Goal: Entertainment & Leisure: Browse casually

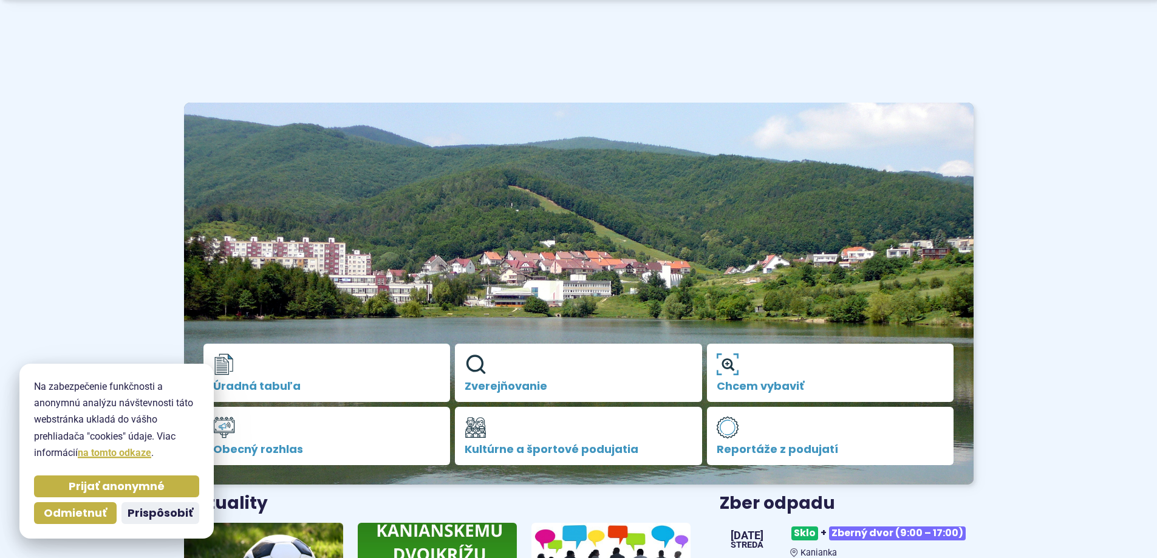
scroll to position [324, 0]
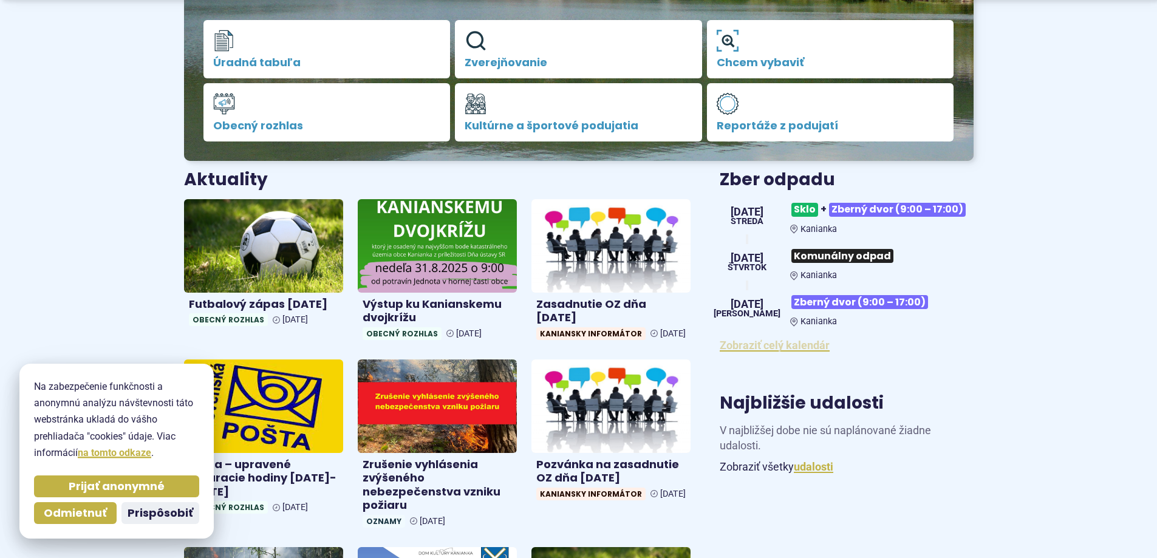
click at [791, 351] on link "Zobraziť celý kalendár" at bounding box center [775, 345] width 110 height 13
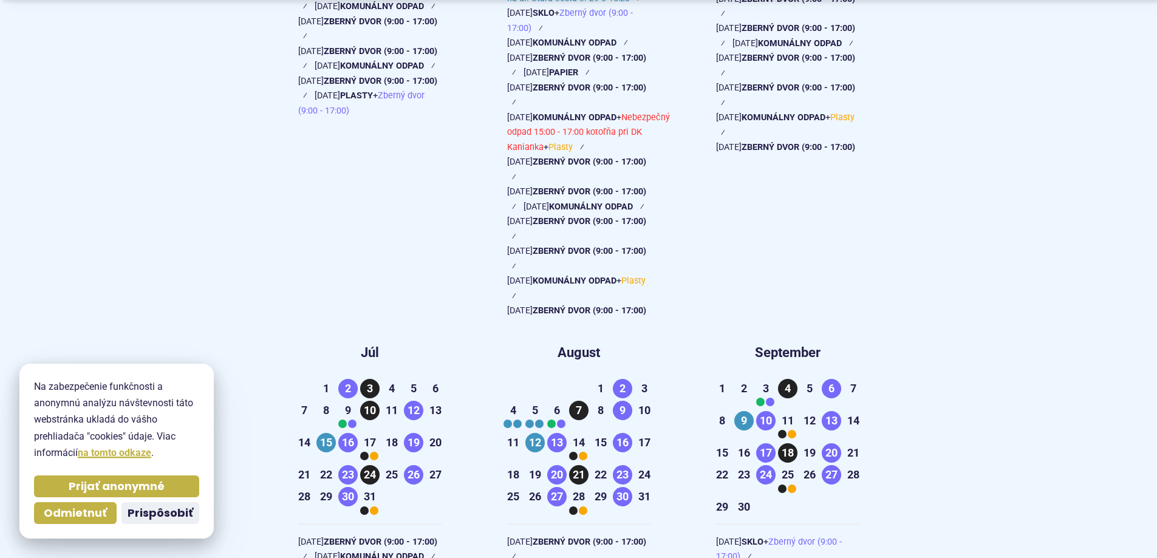
scroll to position [1620, 0]
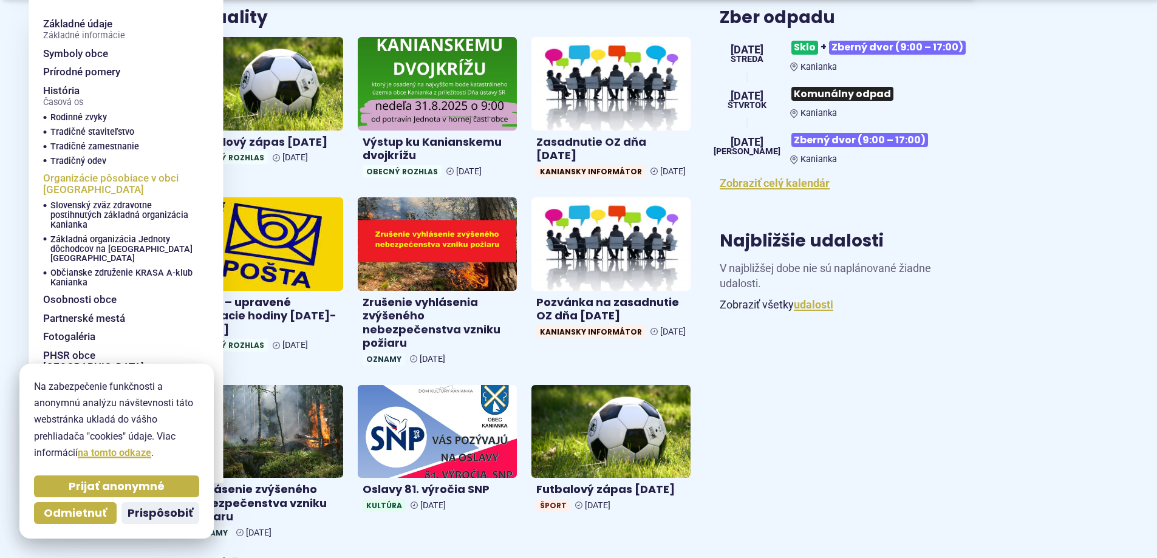
scroll to position [648, 0]
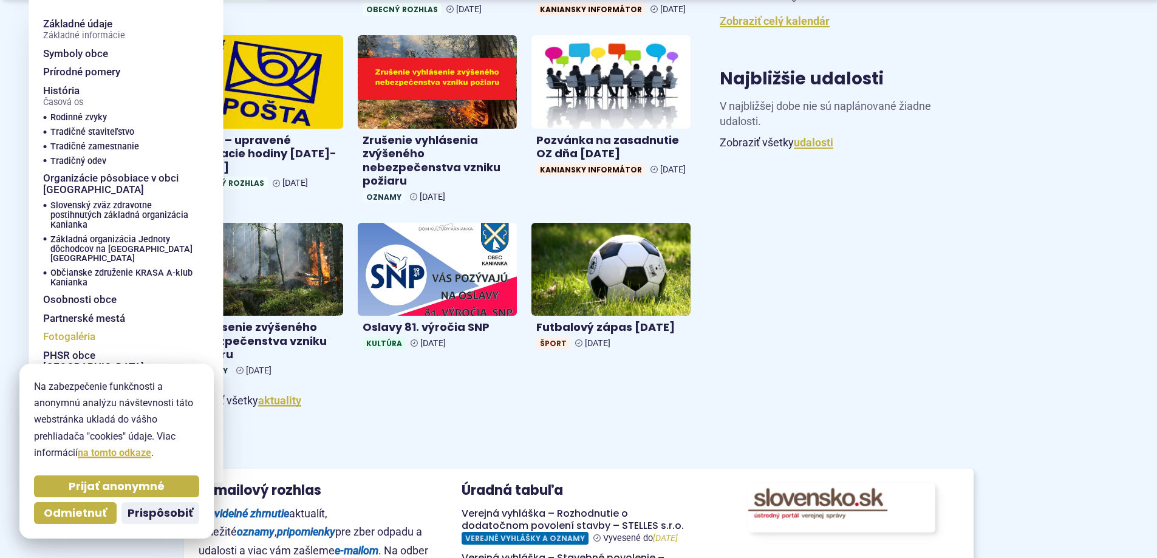
click at [74, 328] on span "Fotogaléria" at bounding box center [69, 337] width 52 height 19
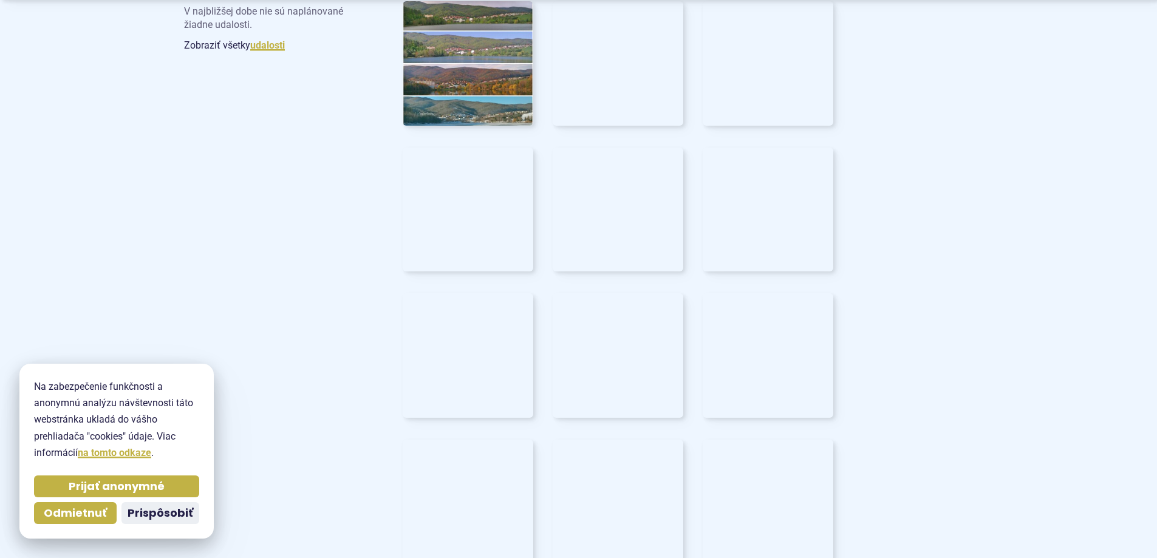
scroll to position [1296, 0]
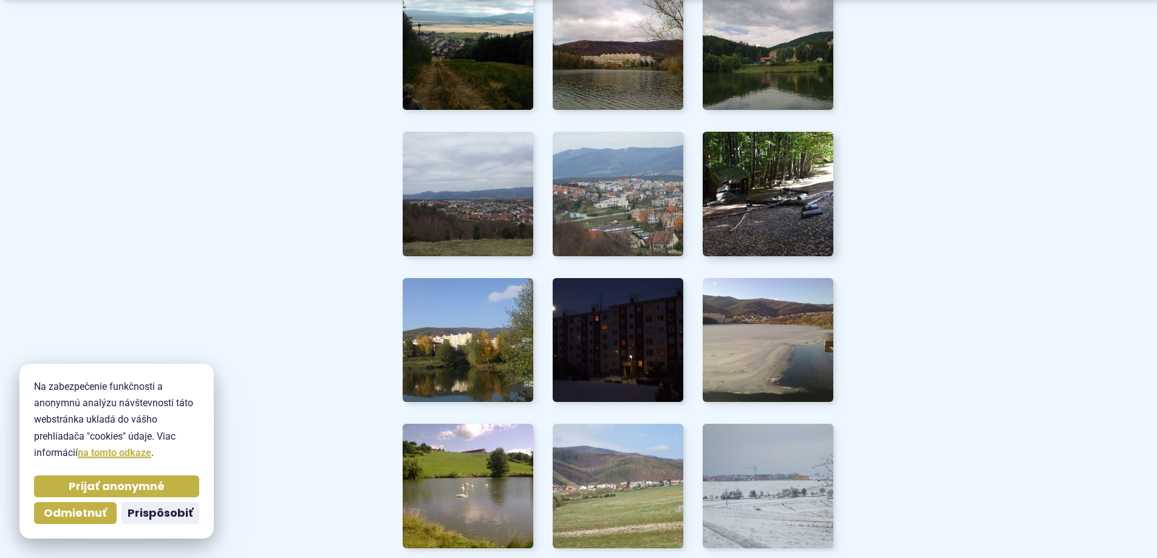
click at [760, 196] on img at bounding box center [768, 194] width 144 height 137
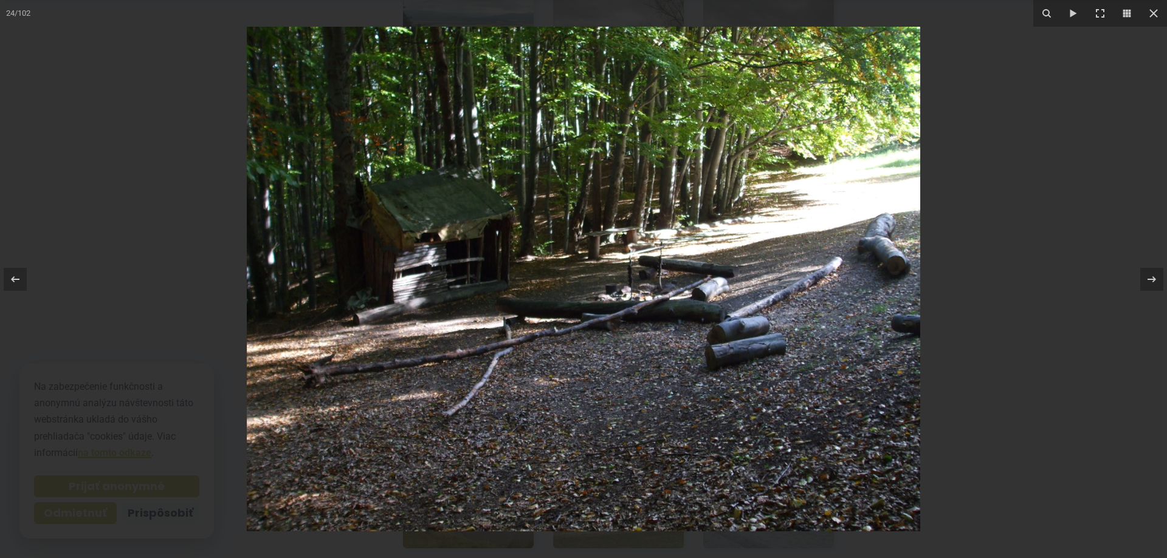
click at [524, 236] on img at bounding box center [583, 279] width 673 height 505
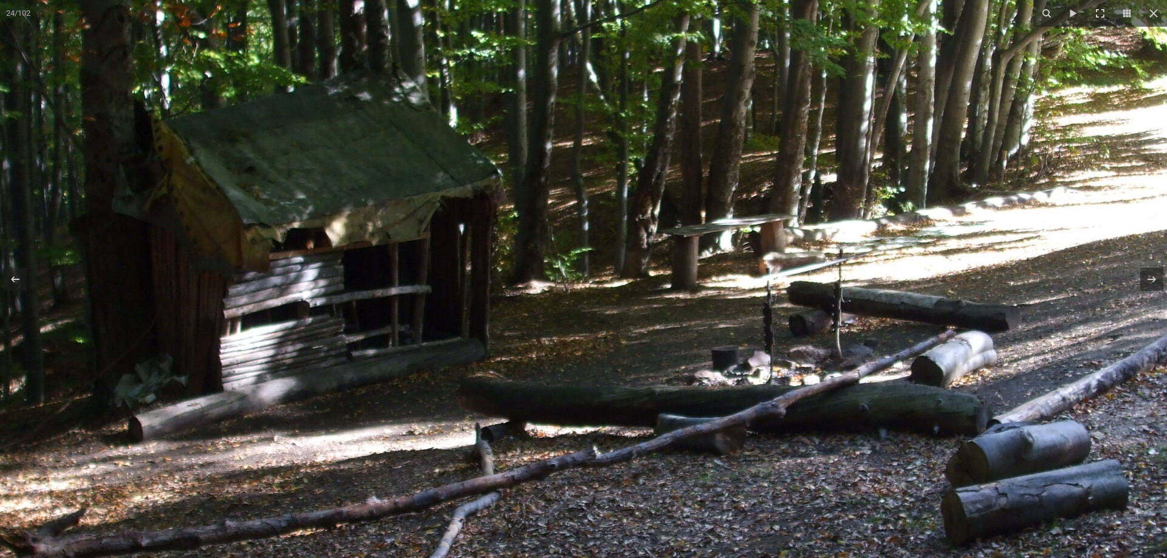
click at [524, 237] on img at bounding box center [660, 335] width 1555 height 1167
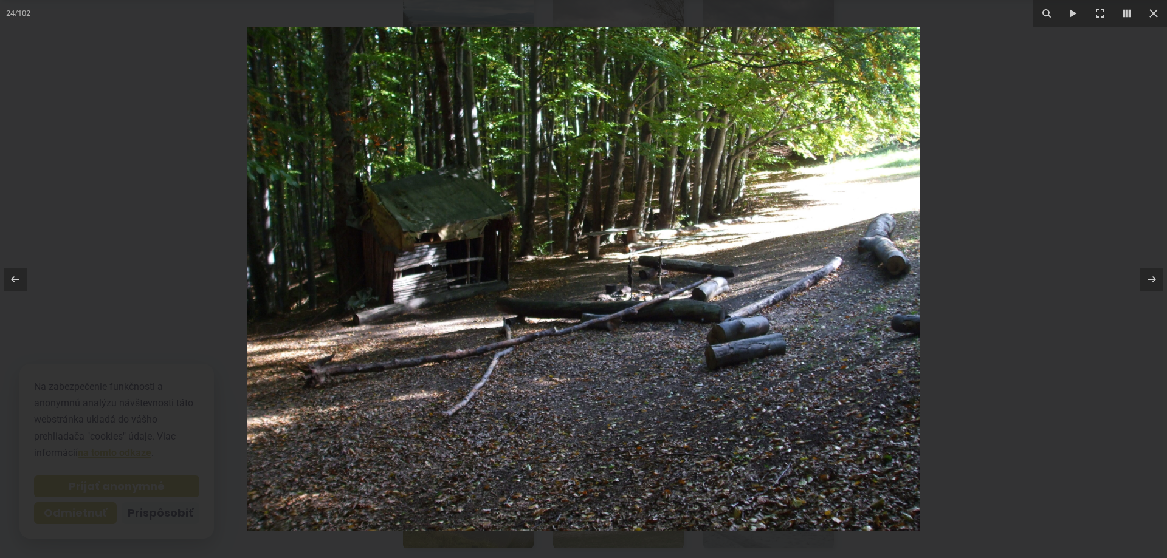
drag, startPoint x: 1153, startPoint y: 10, endPoint x: 1134, endPoint y: 27, distance: 24.5
click at [1153, 13] on icon at bounding box center [1153, 13] width 15 height 15
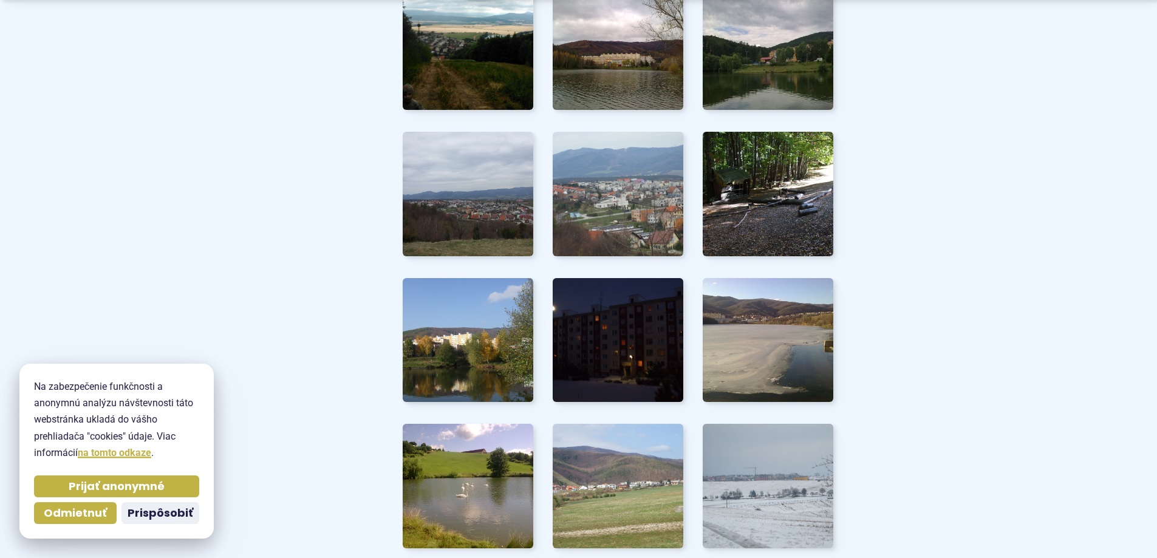
scroll to position [1458, 0]
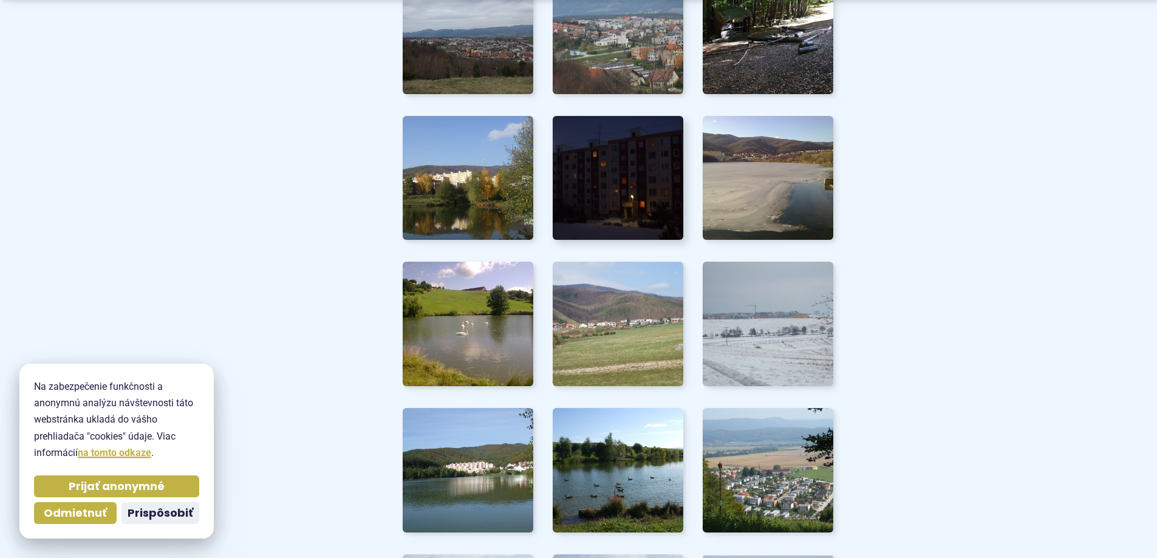
click at [556, 219] on img at bounding box center [618, 178] width 144 height 137
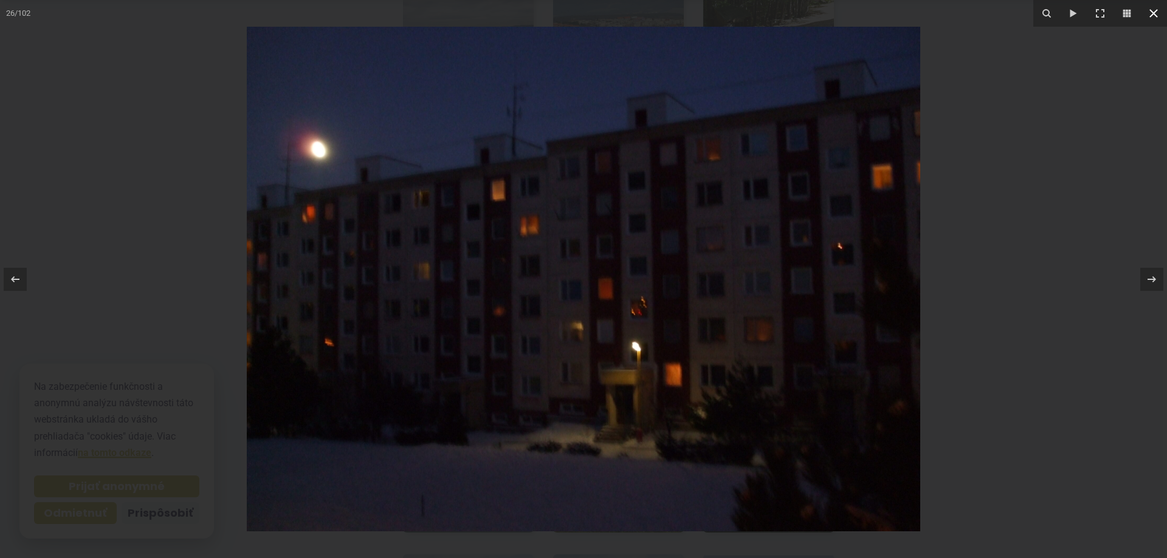
drag, startPoint x: 1153, startPoint y: 17, endPoint x: 1147, endPoint y: 24, distance: 8.6
click at [1153, 18] on icon at bounding box center [1153, 13] width 15 height 15
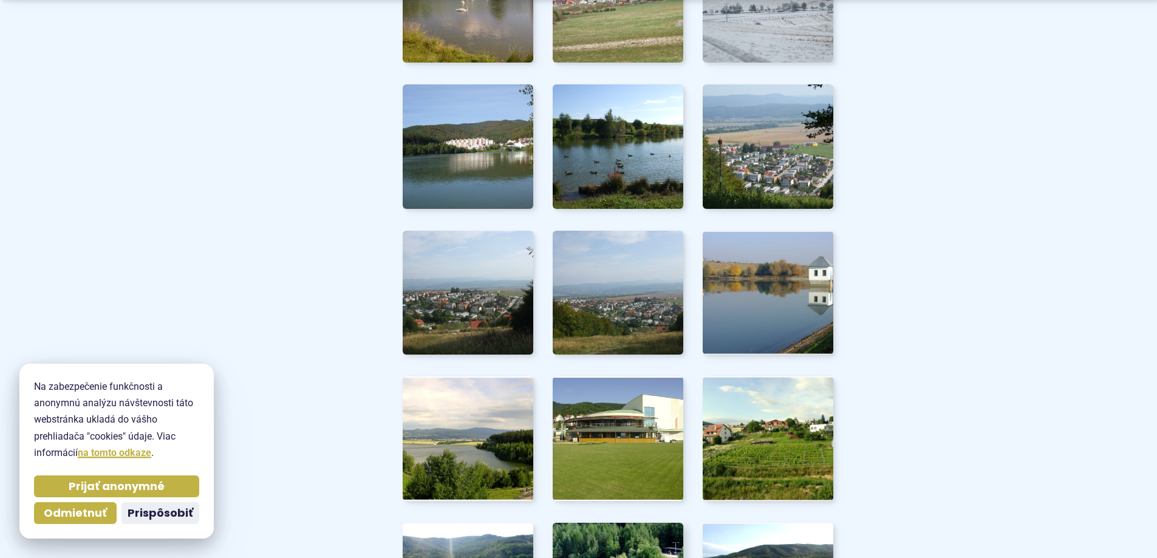
scroll to position [1944, 0]
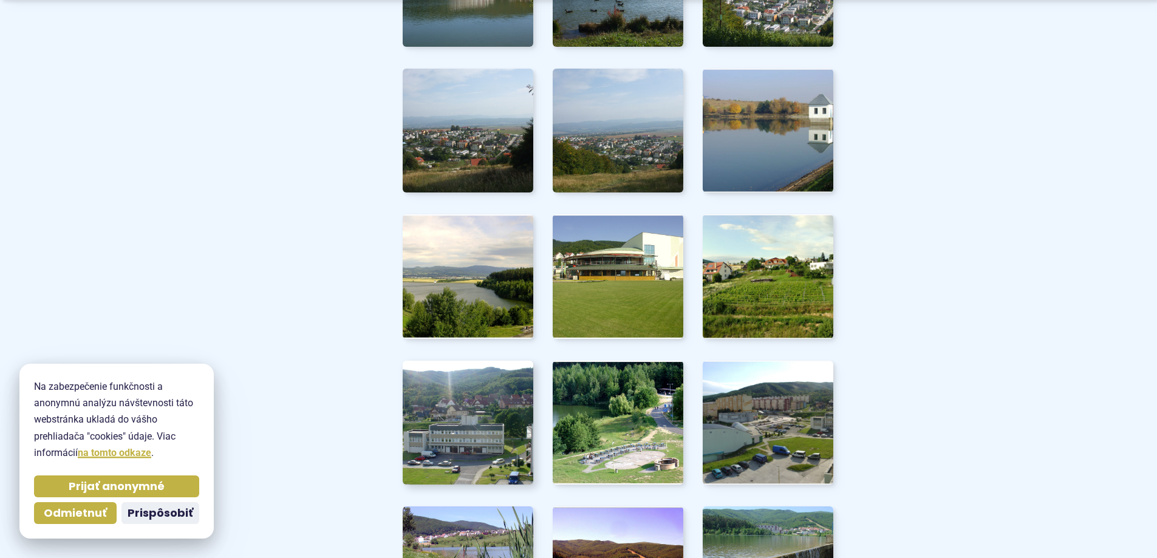
click at [469, 402] on img at bounding box center [468, 422] width 144 height 137
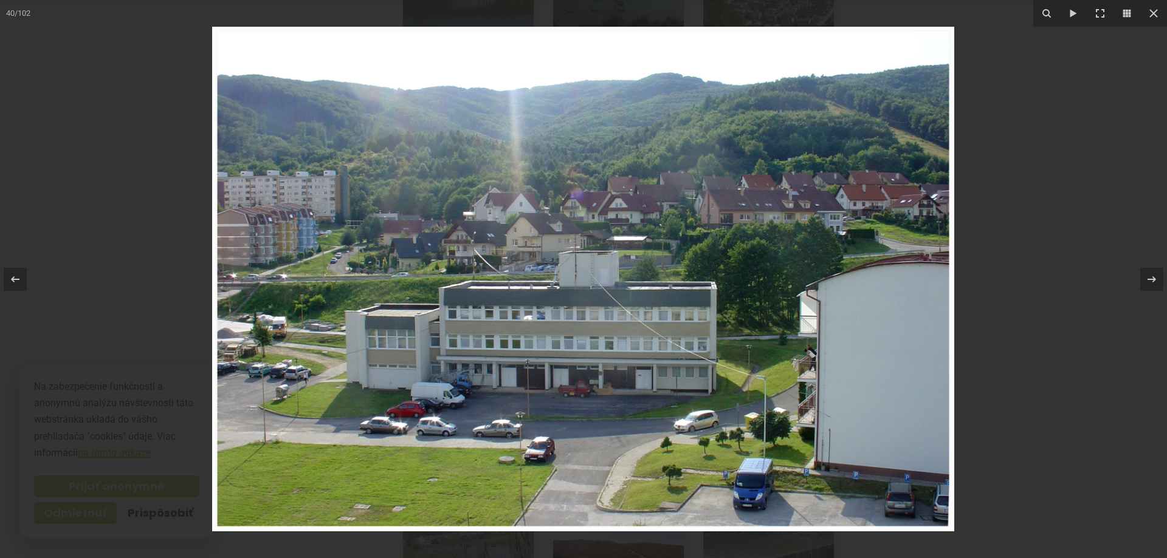
click at [192, 354] on div at bounding box center [583, 279] width 1167 height 558
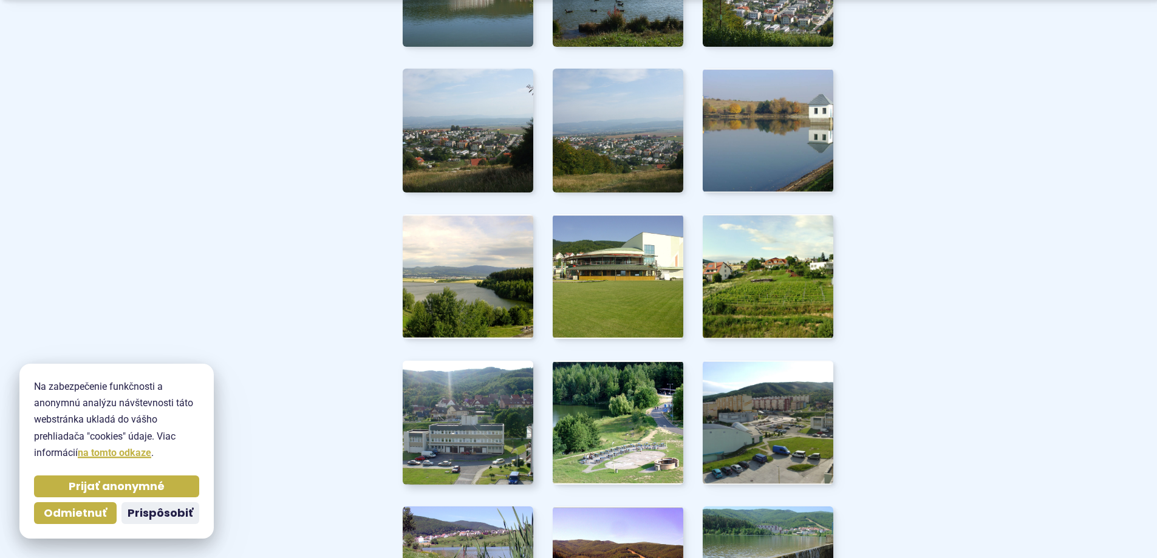
click at [447, 423] on img at bounding box center [468, 422] width 144 height 137
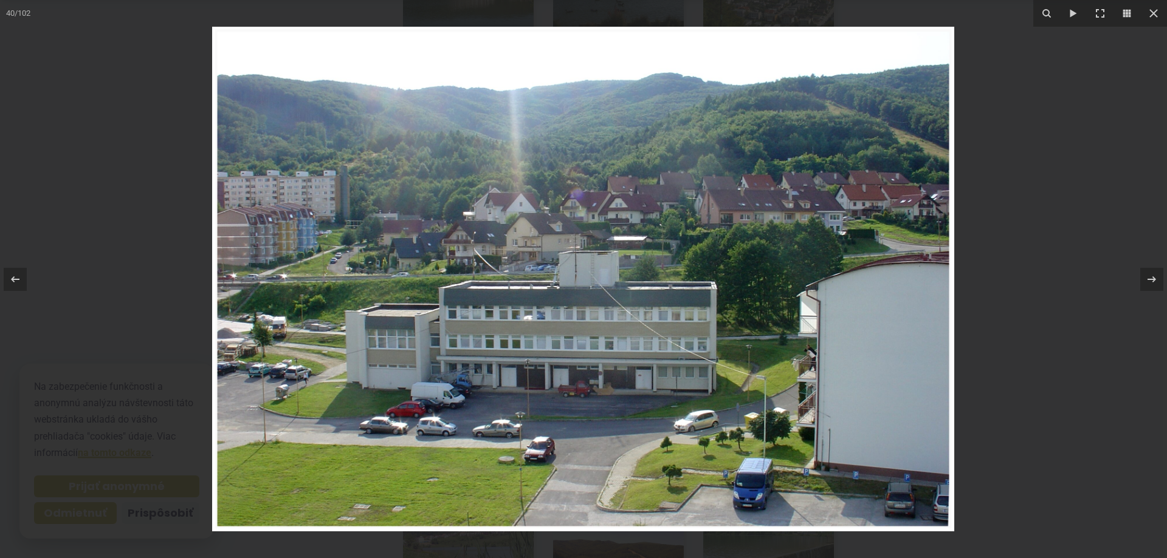
click at [256, 342] on img at bounding box center [583, 279] width 742 height 505
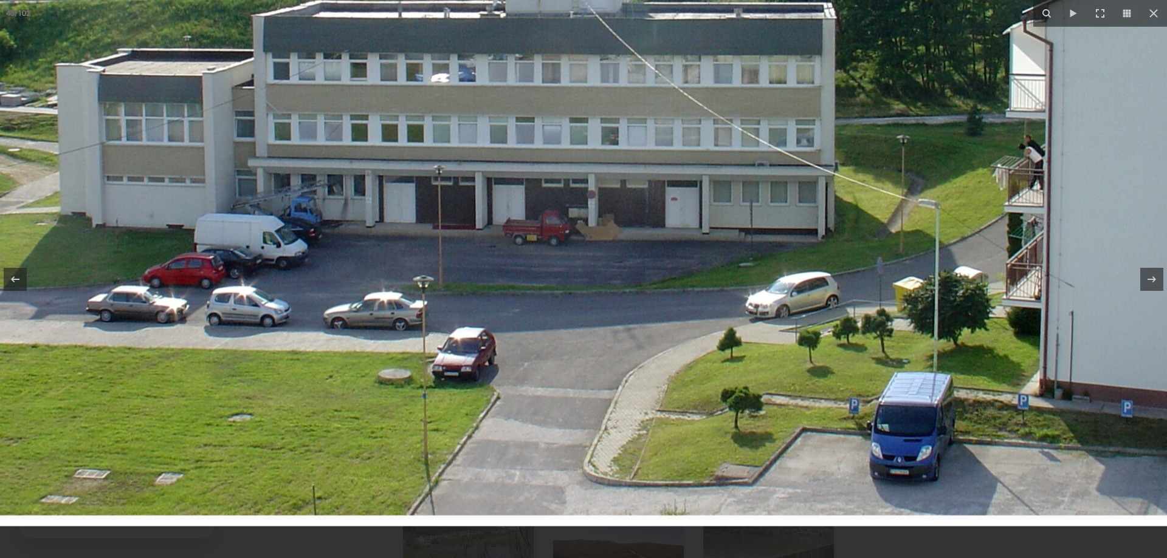
drag, startPoint x: 602, startPoint y: 400, endPoint x: 368, endPoint y: 143, distance: 347.1
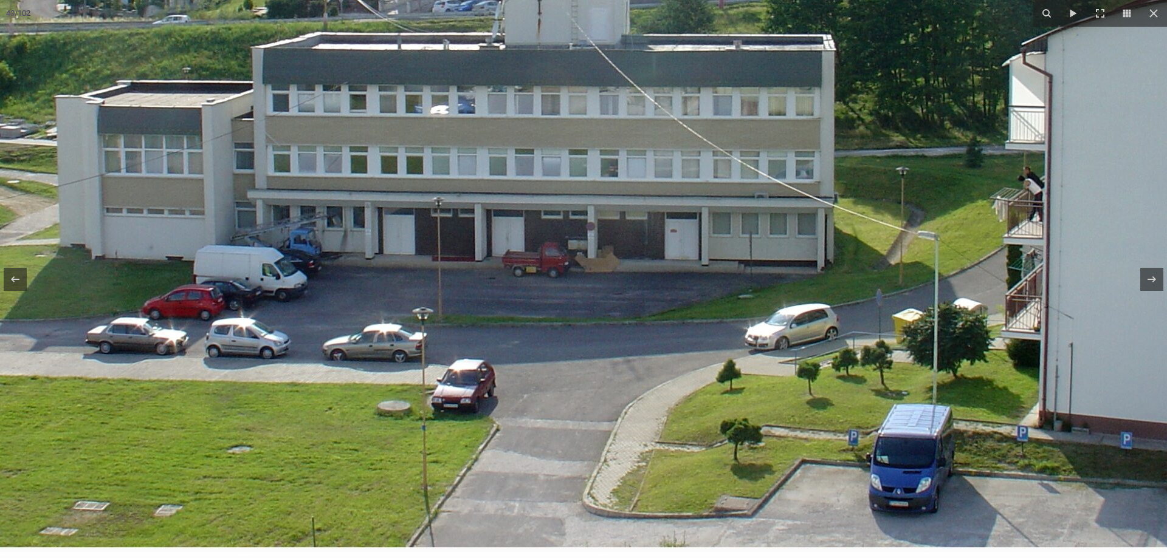
click at [365, 163] on img at bounding box center [554, 28] width 1555 height 1059
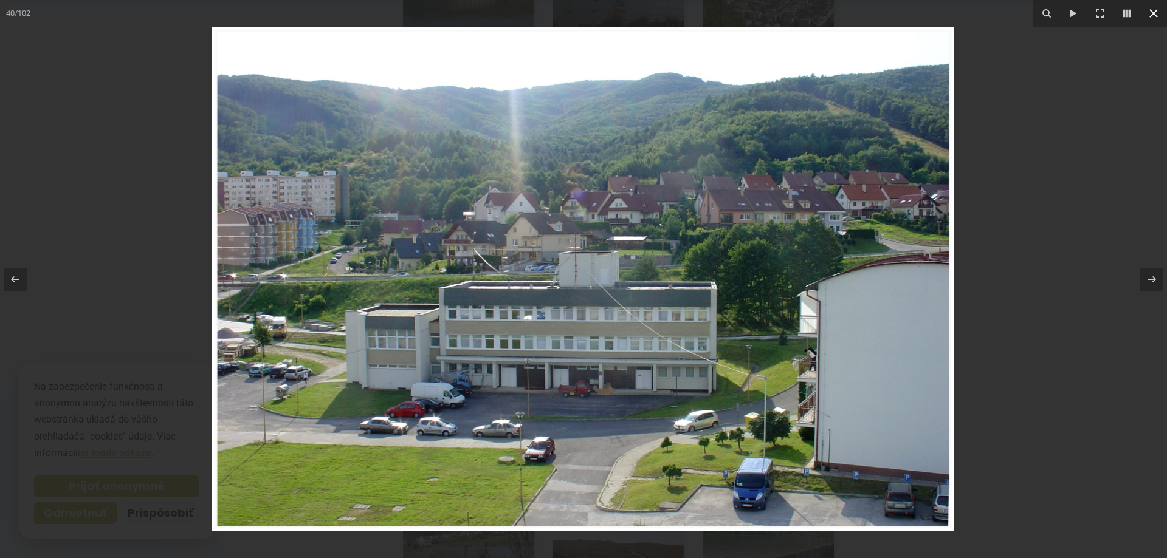
click at [1145, 16] on button at bounding box center [1153, 13] width 27 height 27
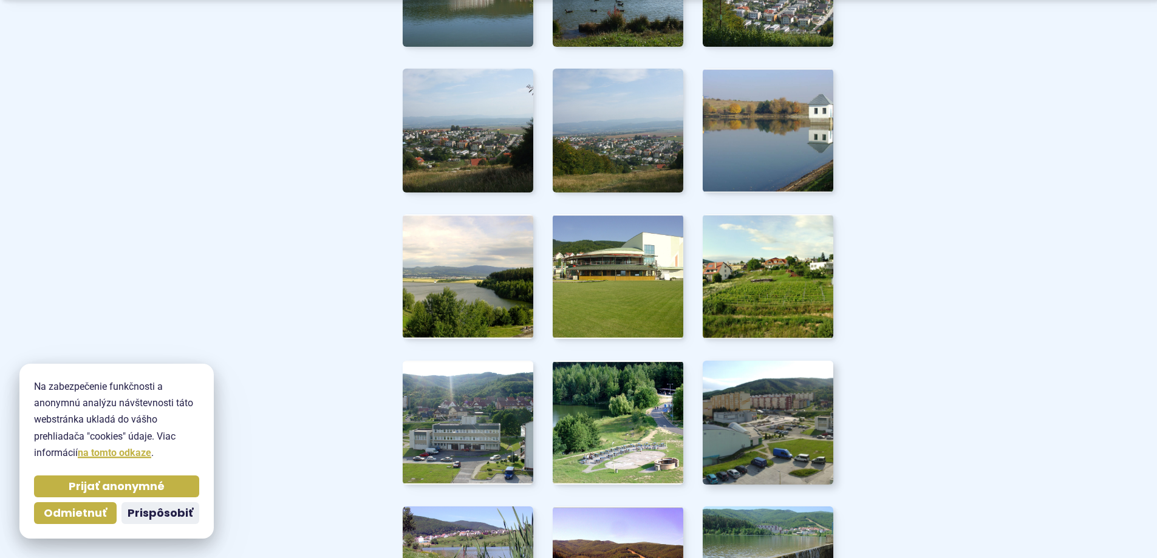
click at [808, 420] on img at bounding box center [768, 422] width 144 height 137
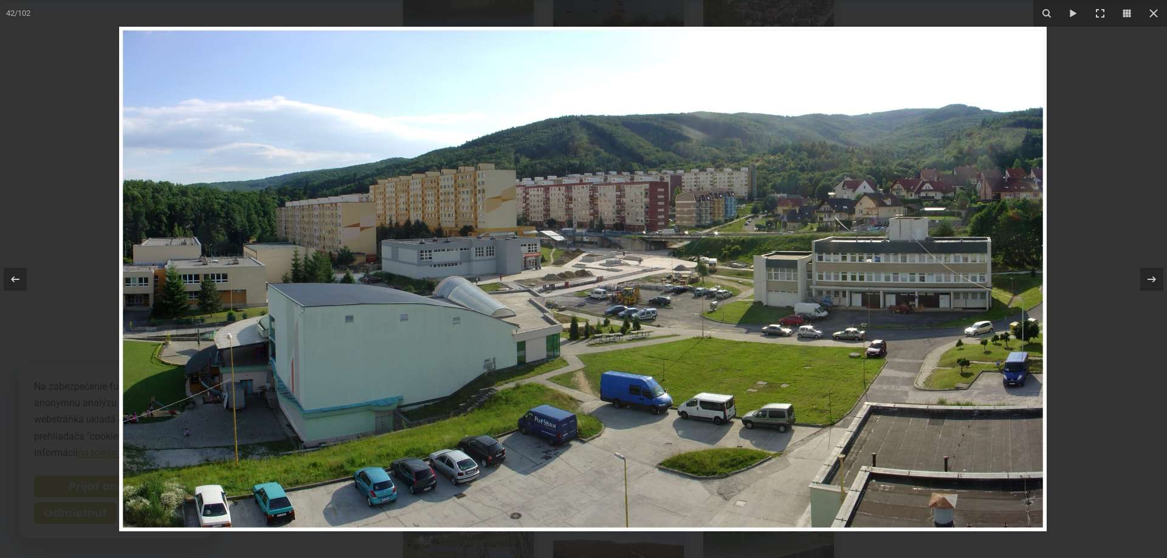
click at [616, 293] on img at bounding box center [582, 279] width 927 height 505
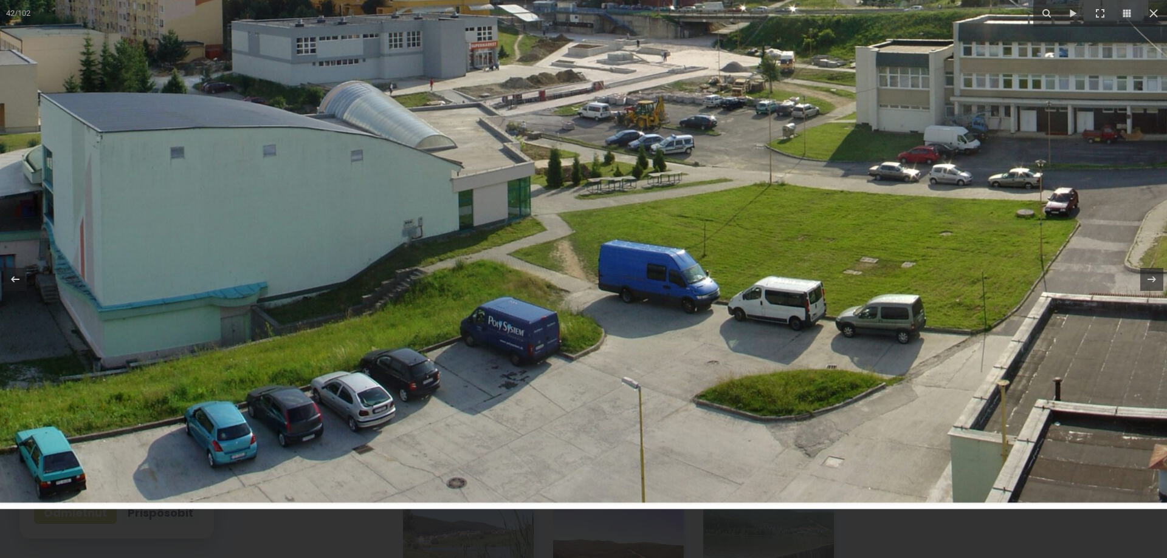
drag, startPoint x: 699, startPoint y: 393, endPoint x: 707, endPoint y: 230, distance: 163.0
click at [707, 229] on img at bounding box center [568, 85] width 1555 height 847
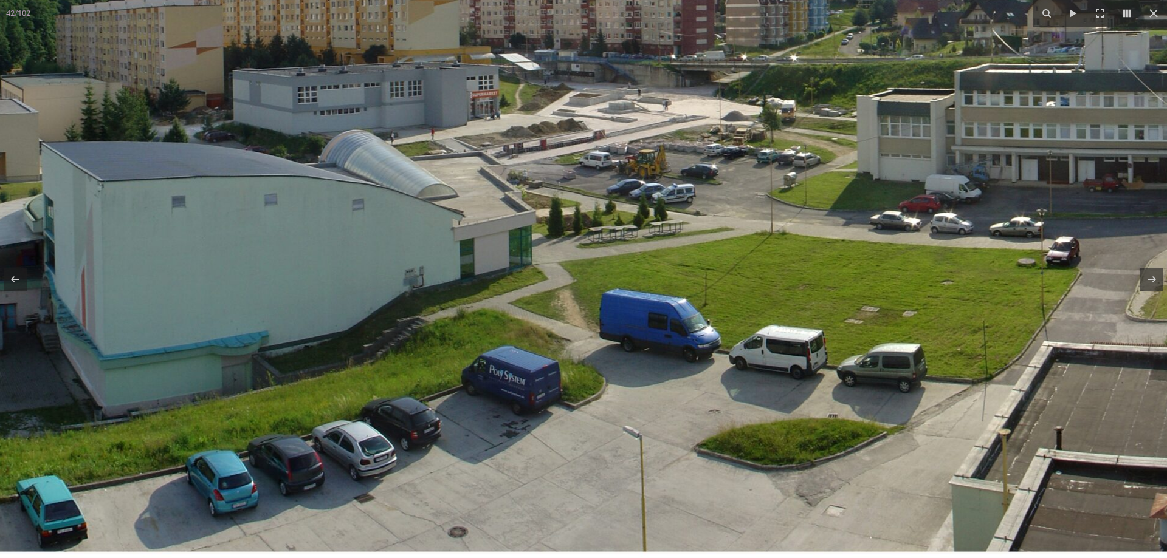
click at [707, 235] on img at bounding box center [569, 134] width 1555 height 847
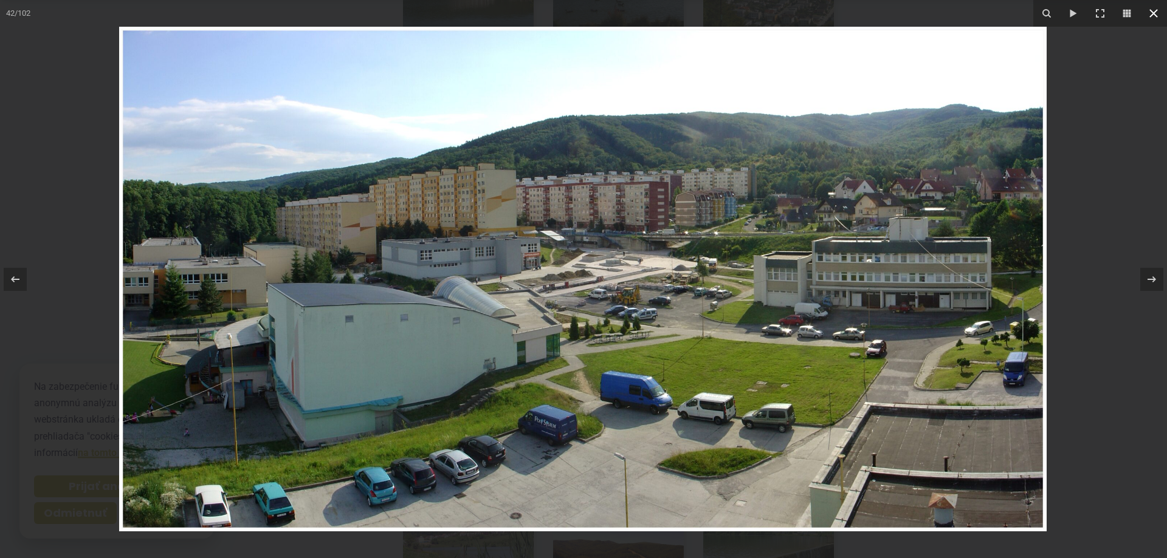
click at [1157, 16] on icon at bounding box center [1153, 13] width 9 height 9
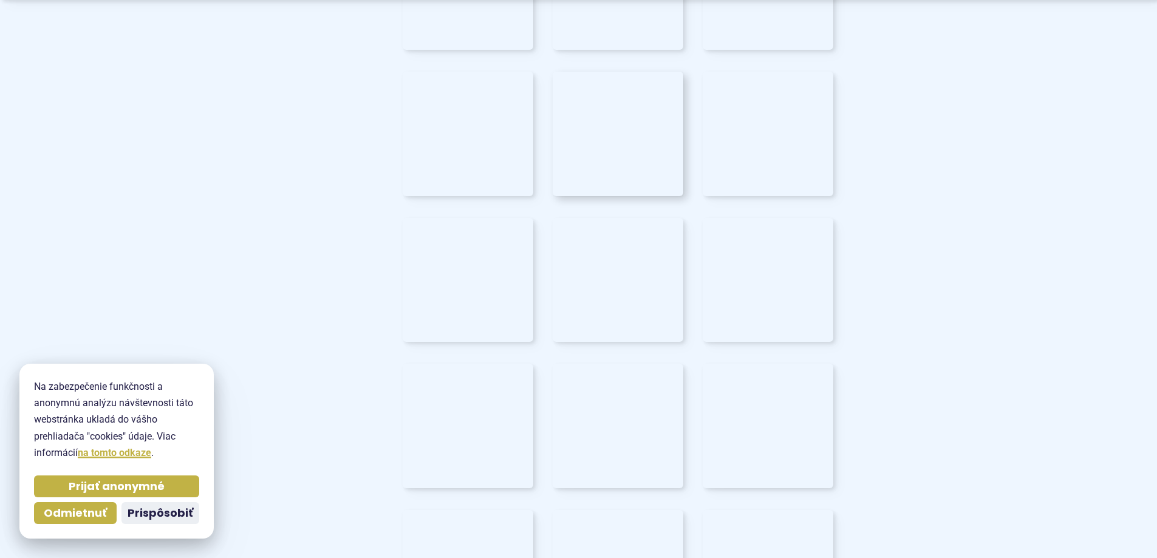
scroll to position [3565, 0]
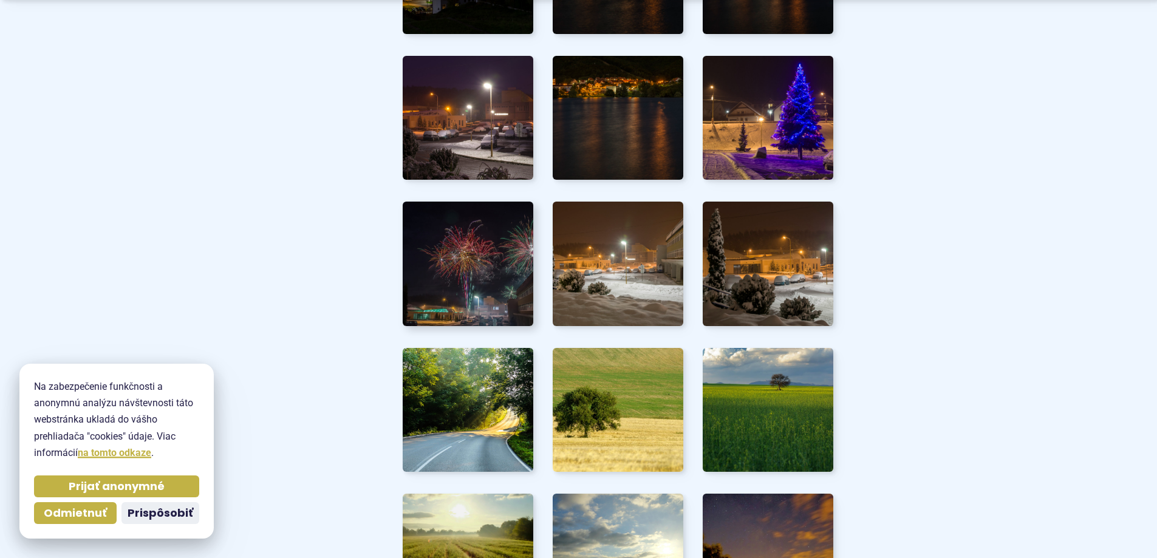
click at [447, 290] on img at bounding box center [468, 264] width 144 height 137
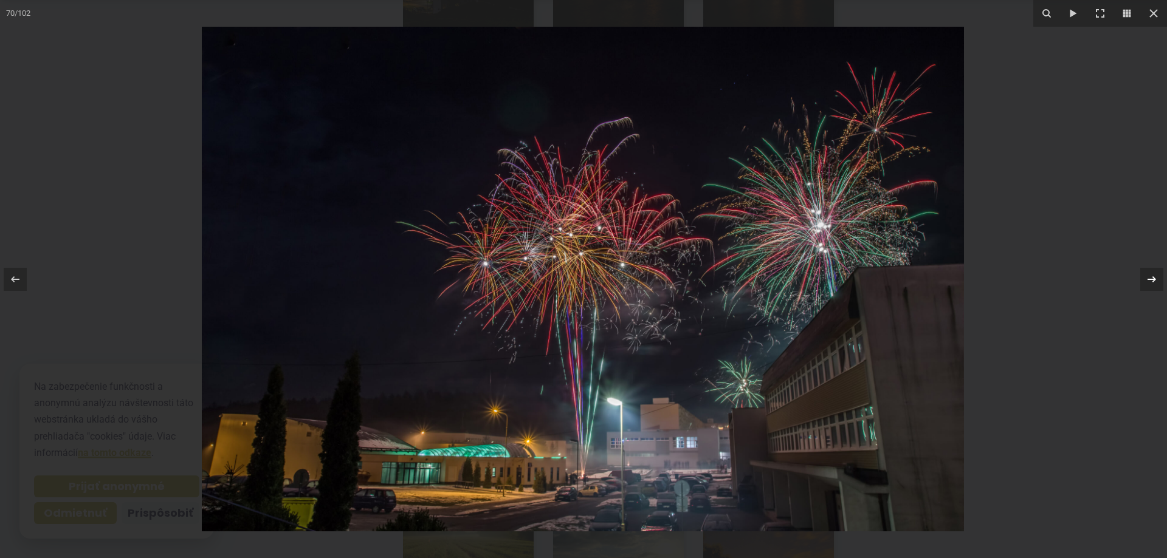
click at [1150, 284] on icon at bounding box center [1151, 279] width 15 height 15
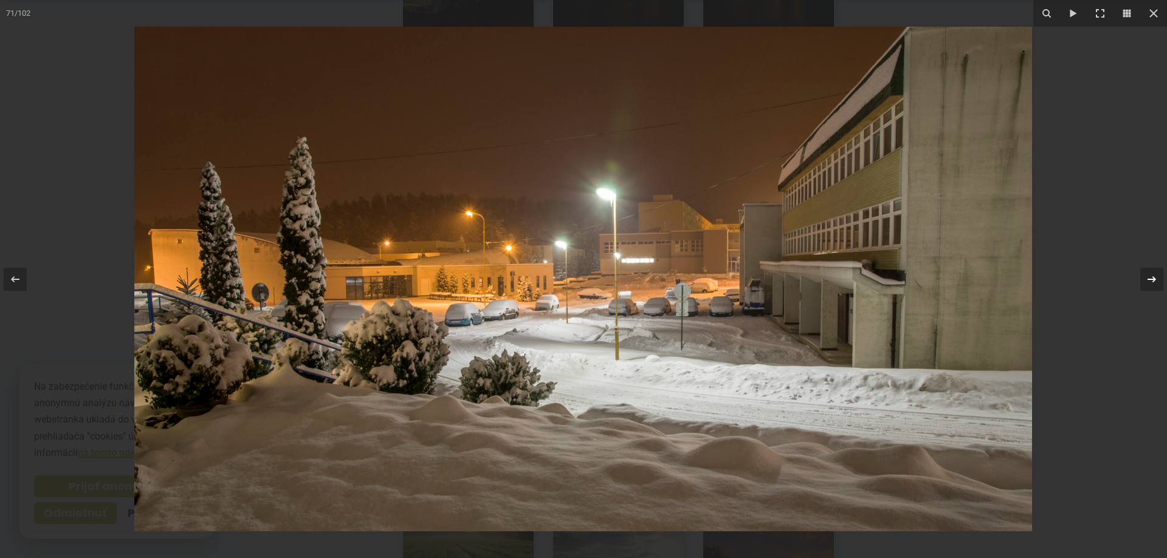
click at [1148, 283] on icon at bounding box center [1151, 279] width 15 height 15
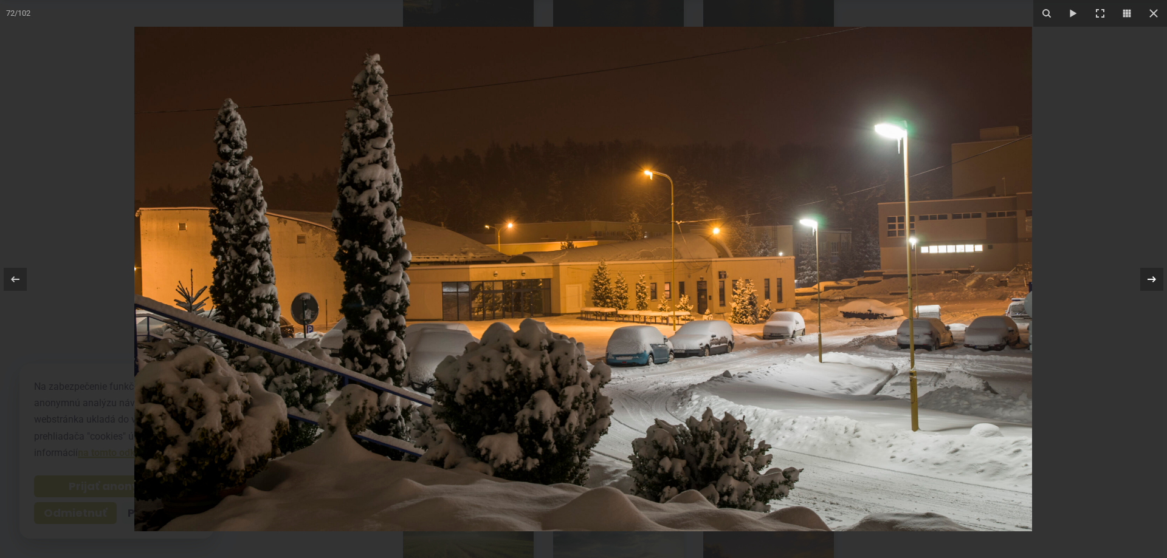
click at [1150, 285] on icon at bounding box center [1151, 279] width 15 height 15
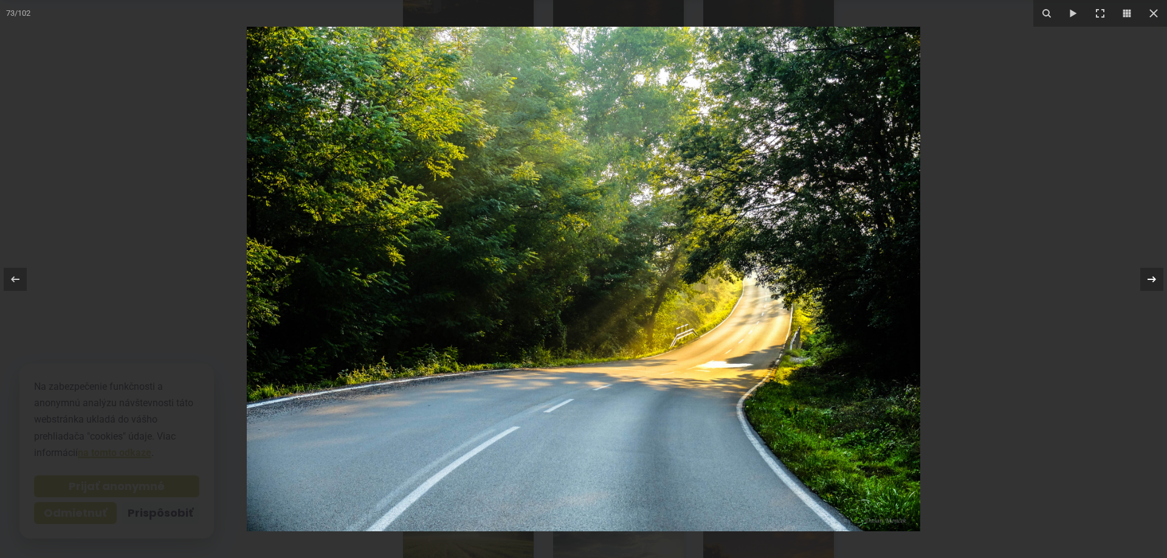
click at [1150, 285] on icon at bounding box center [1151, 279] width 15 height 15
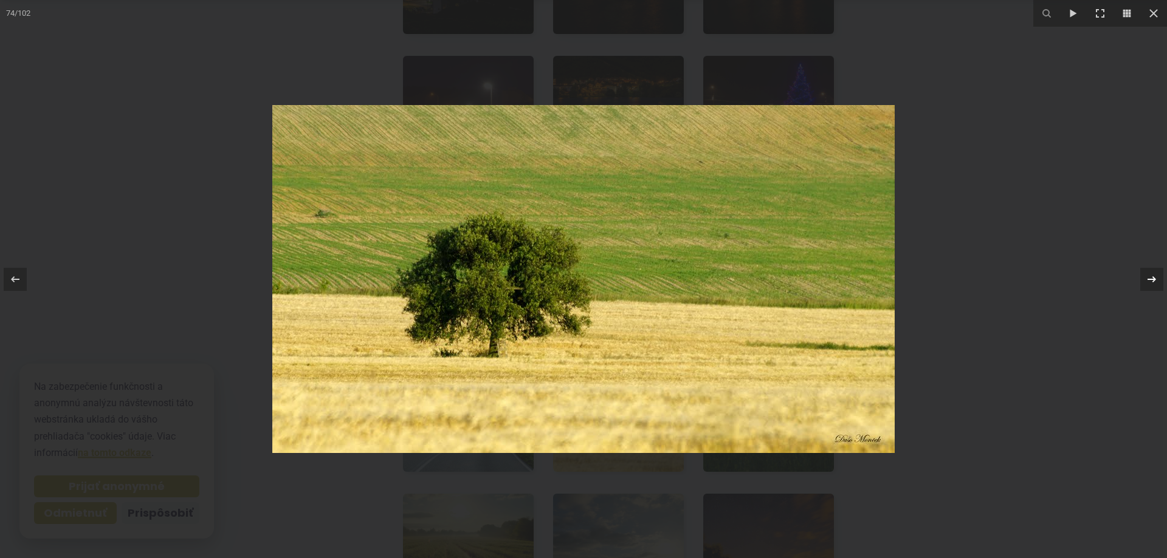
click at [1150, 285] on icon at bounding box center [1151, 279] width 15 height 15
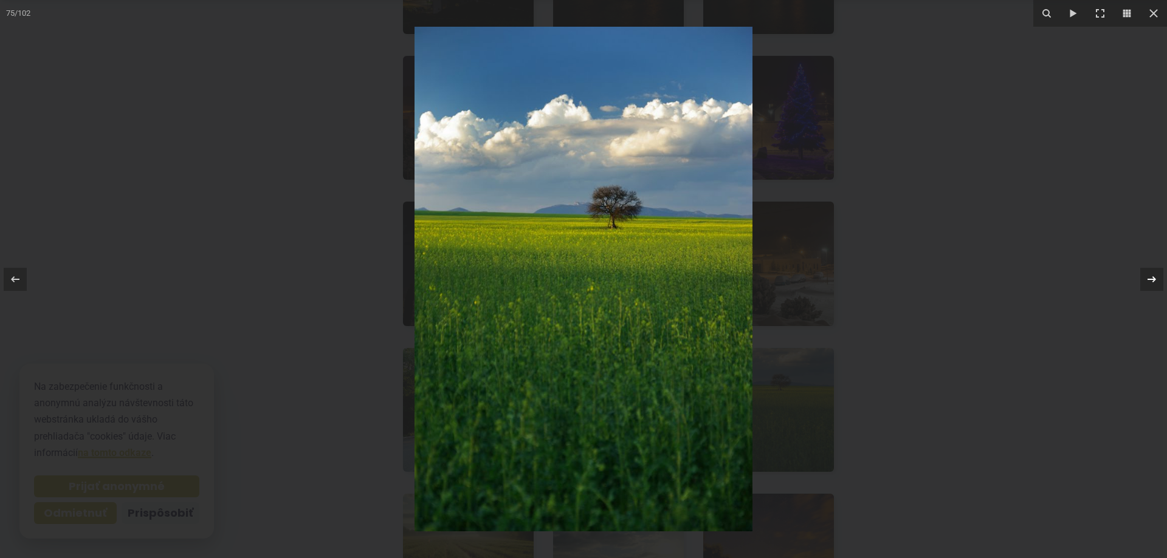
click at [1150, 285] on icon at bounding box center [1151, 279] width 15 height 15
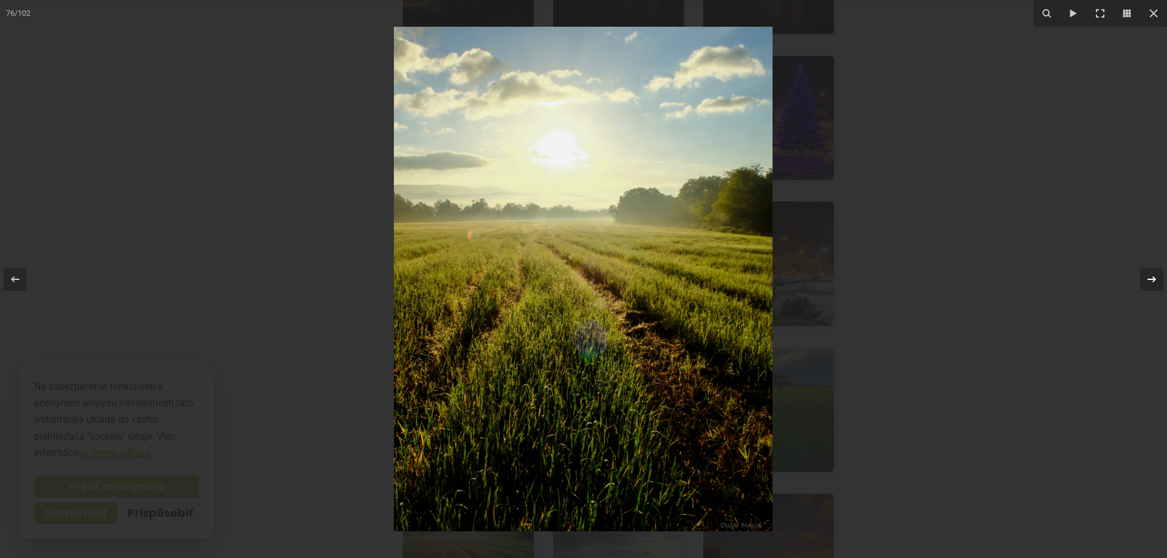
click at [1150, 285] on icon at bounding box center [1151, 279] width 15 height 15
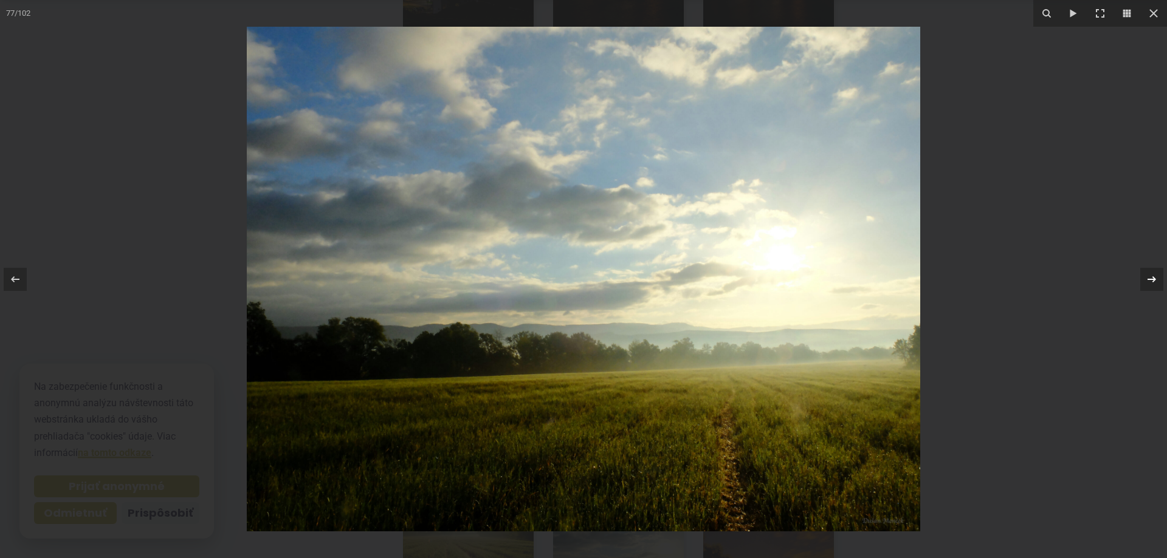
click at [1150, 285] on icon at bounding box center [1151, 279] width 15 height 15
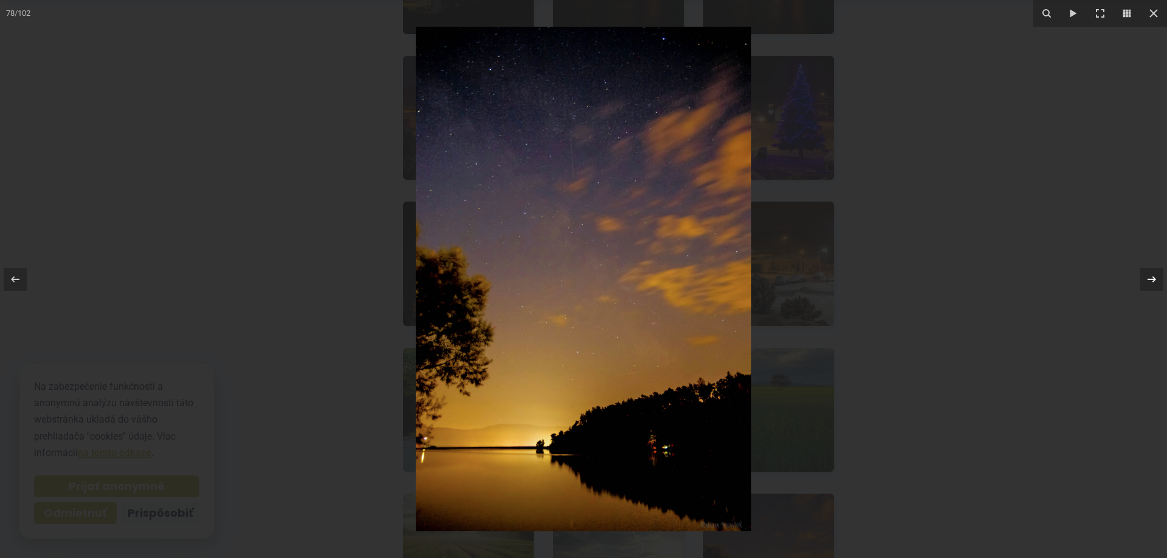
click at [1150, 285] on icon at bounding box center [1151, 279] width 15 height 15
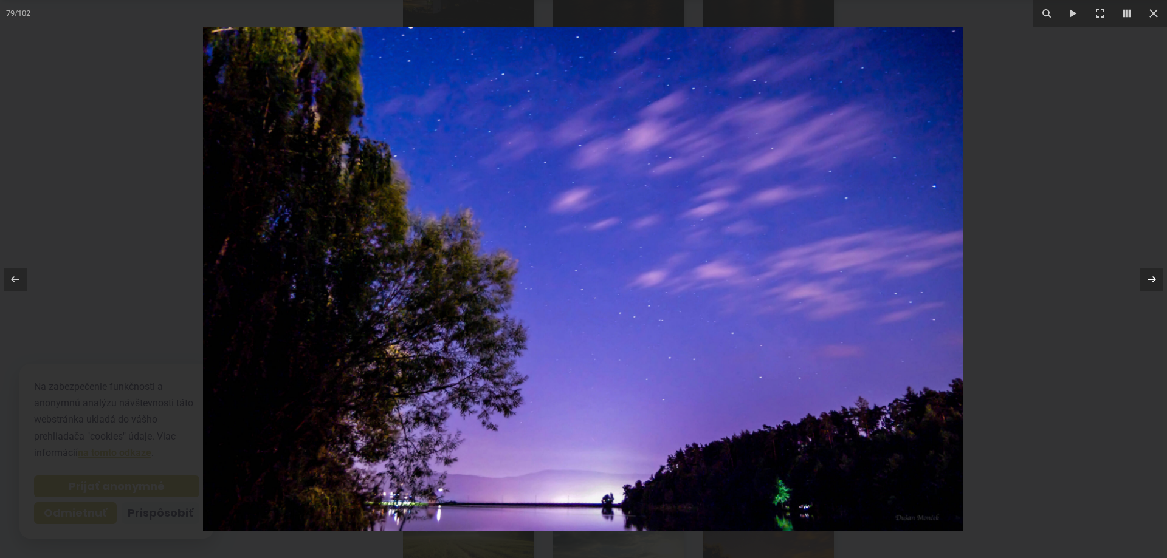
click at [1150, 285] on icon at bounding box center [1151, 279] width 15 height 15
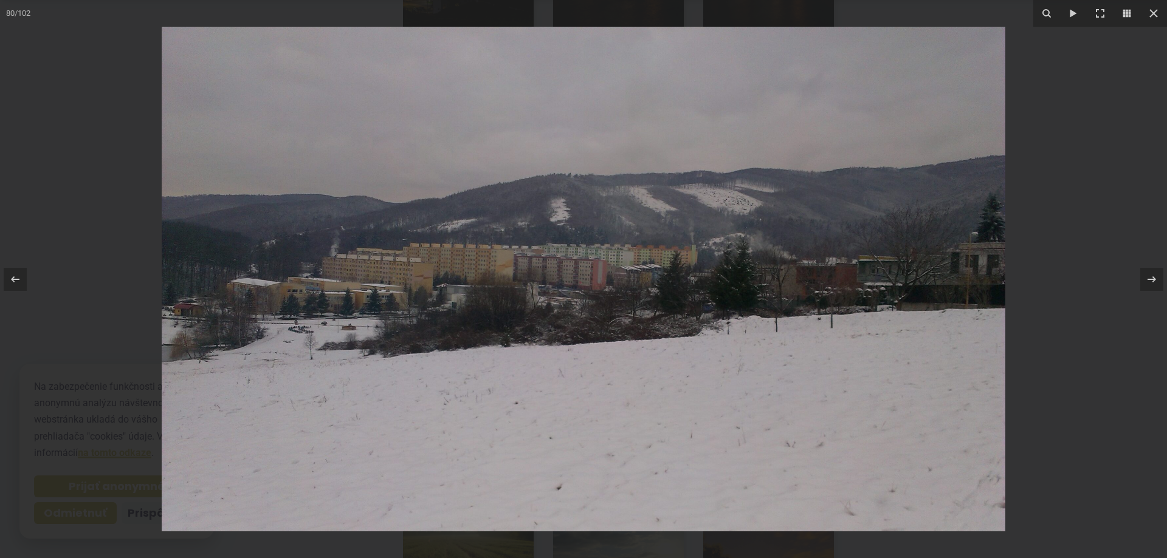
click at [338, 399] on img at bounding box center [583, 279] width 843 height 505
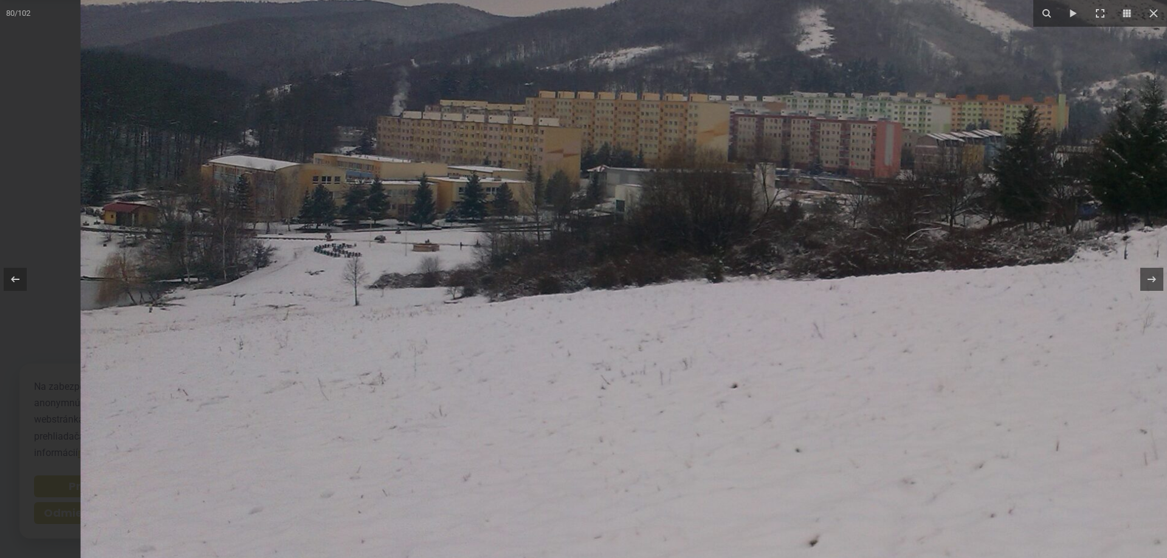
drag, startPoint x: 325, startPoint y: 413, endPoint x: 602, endPoint y: 388, distance: 278.2
click at [603, 392] on img at bounding box center [858, 156] width 1555 height 931
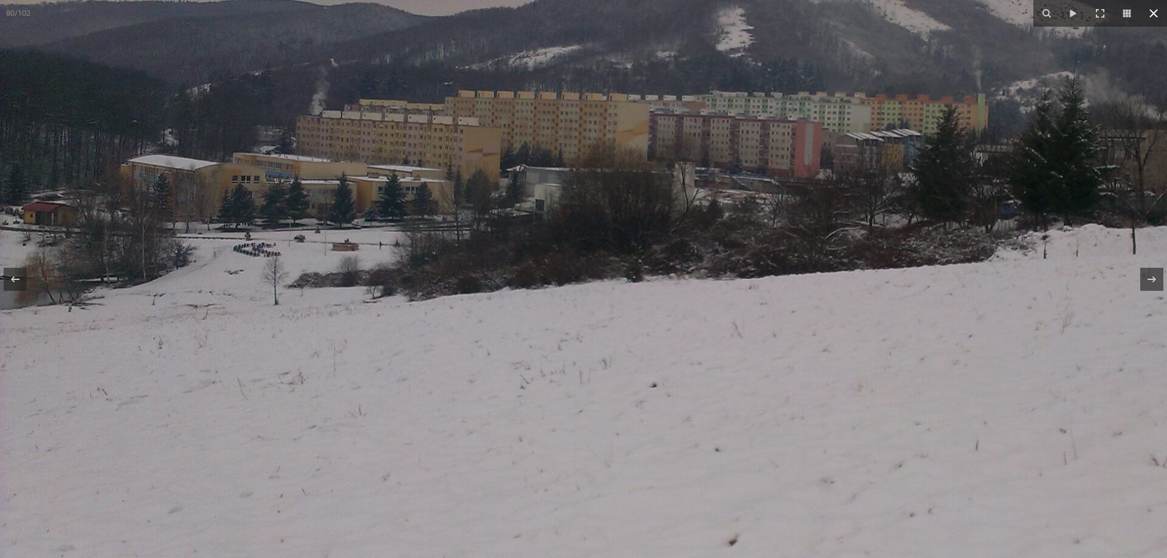
click at [1153, 9] on icon at bounding box center [1153, 13] width 15 height 15
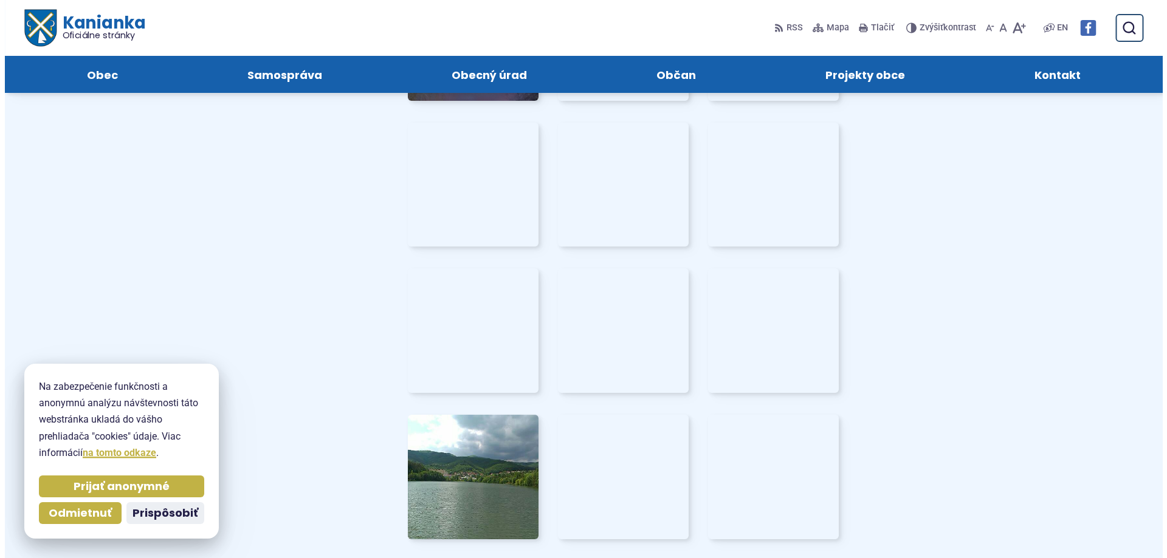
scroll to position [4213, 0]
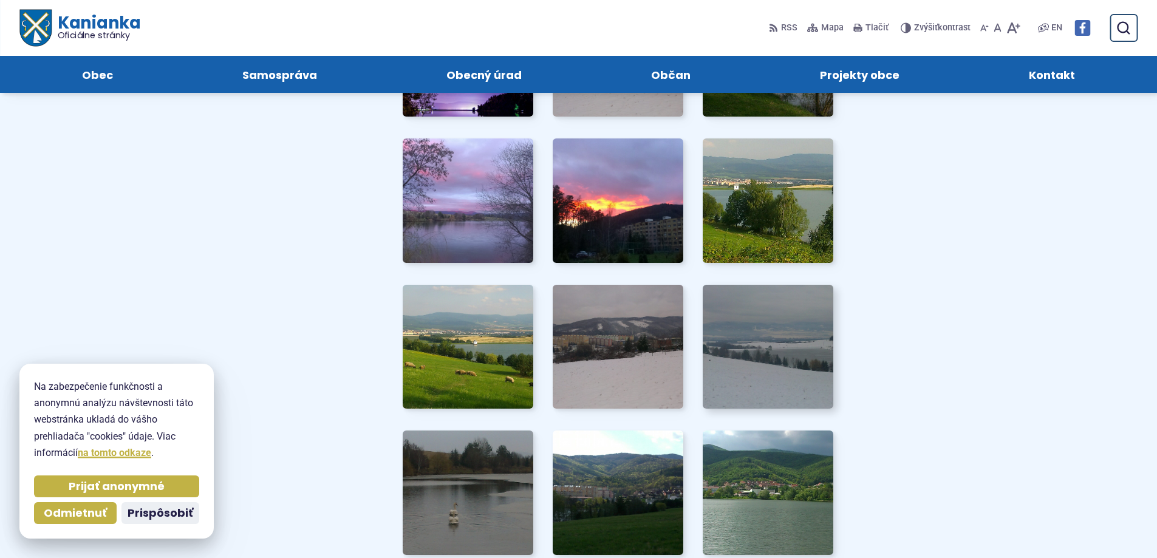
click at [735, 363] on img at bounding box center [768, 347] width 144 height 137
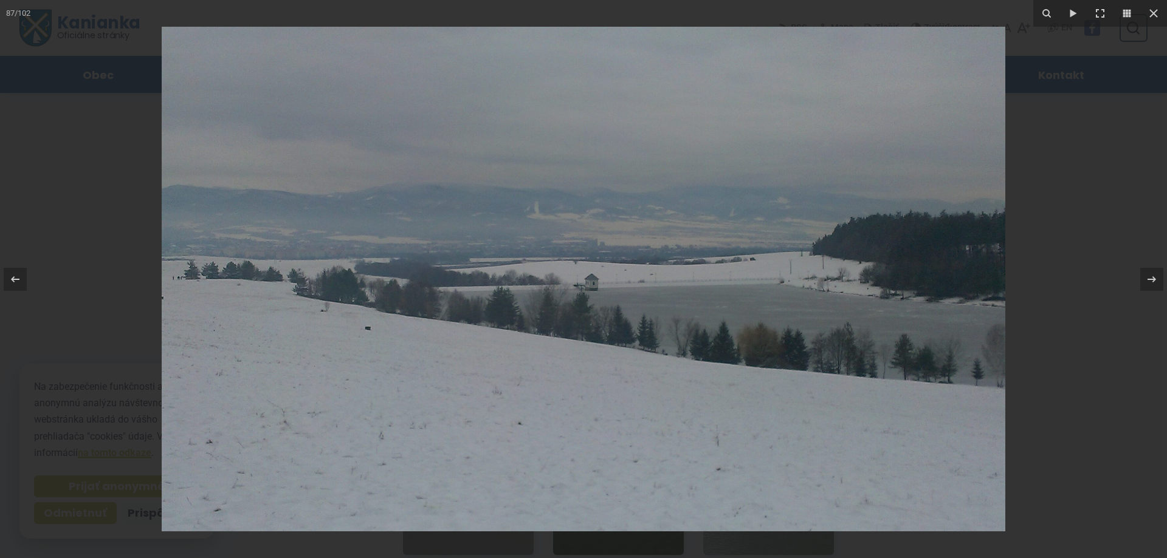
click at [595, 349] on img at bounding box center [583, 279] width 843 height 505
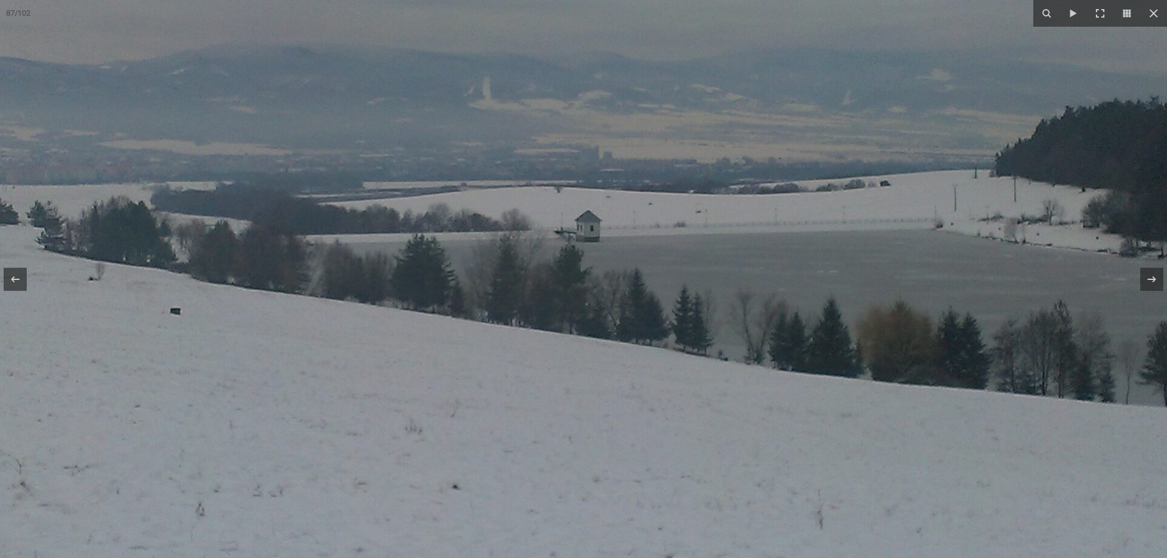
click at [593, 349] on img at bounding box center [572, 220] width 1555 height 931
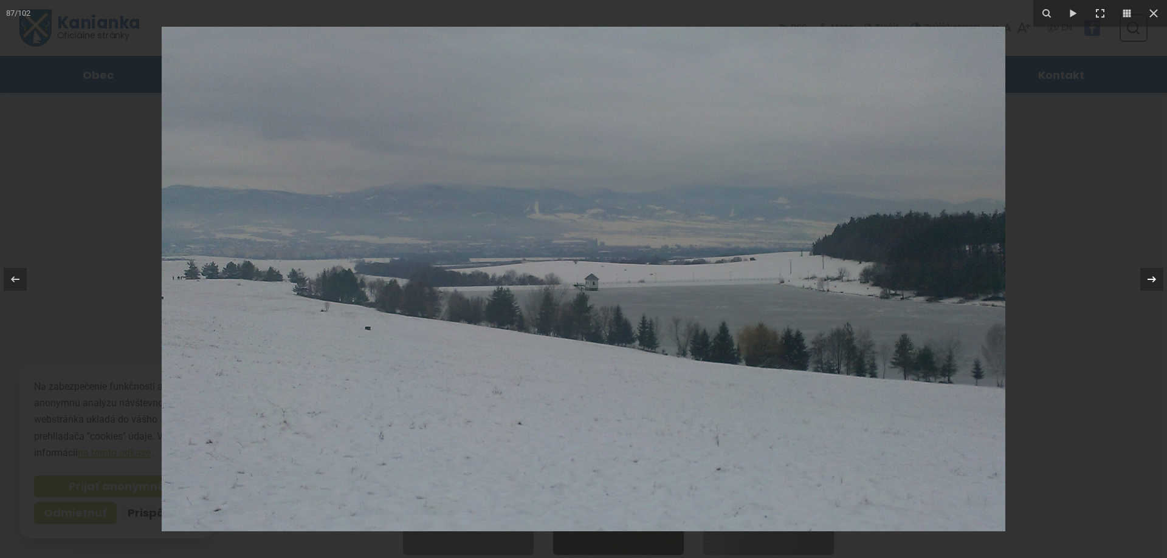
click at [1156, 279] on icon at bounding box center [1151, 279] width 15 height 15
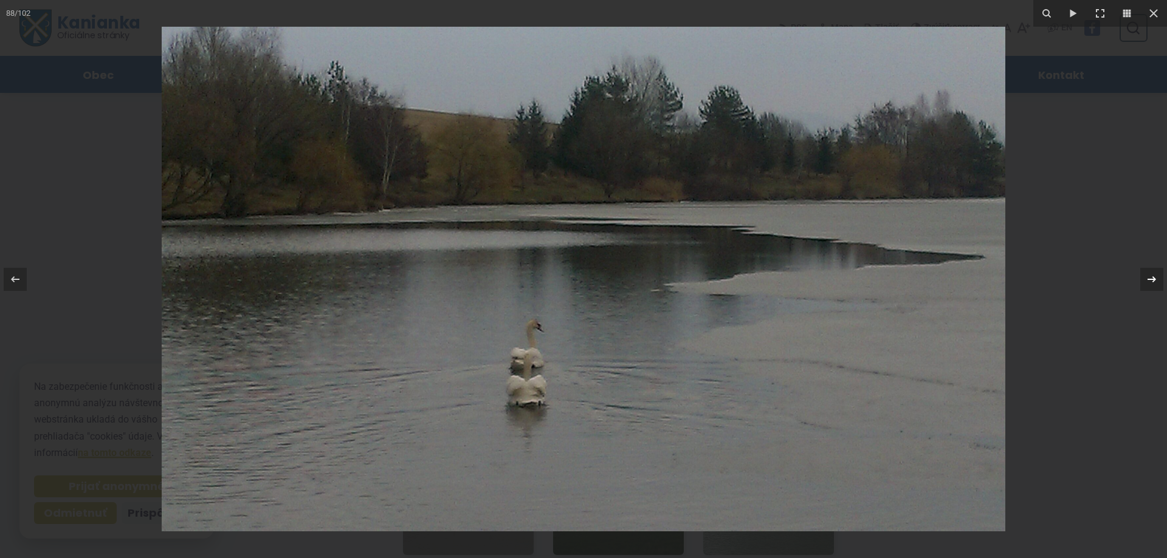
click at [1156, 279] on icon at bounding box center [1151, 279] width 15 height 15
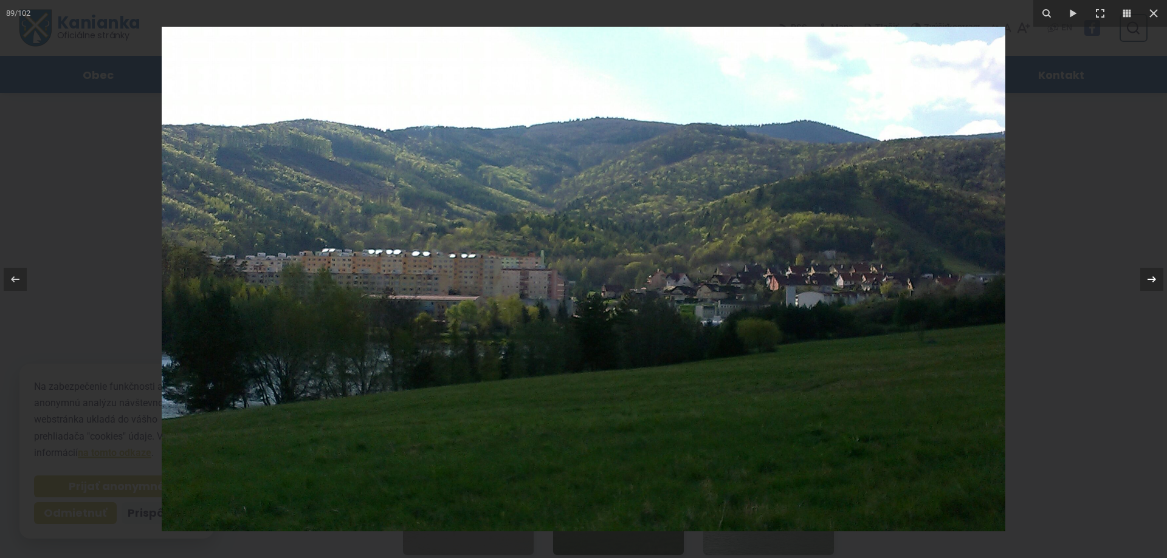
click at [1156, 279] on icon at bounding box center [1151, 279] width 15 height 15
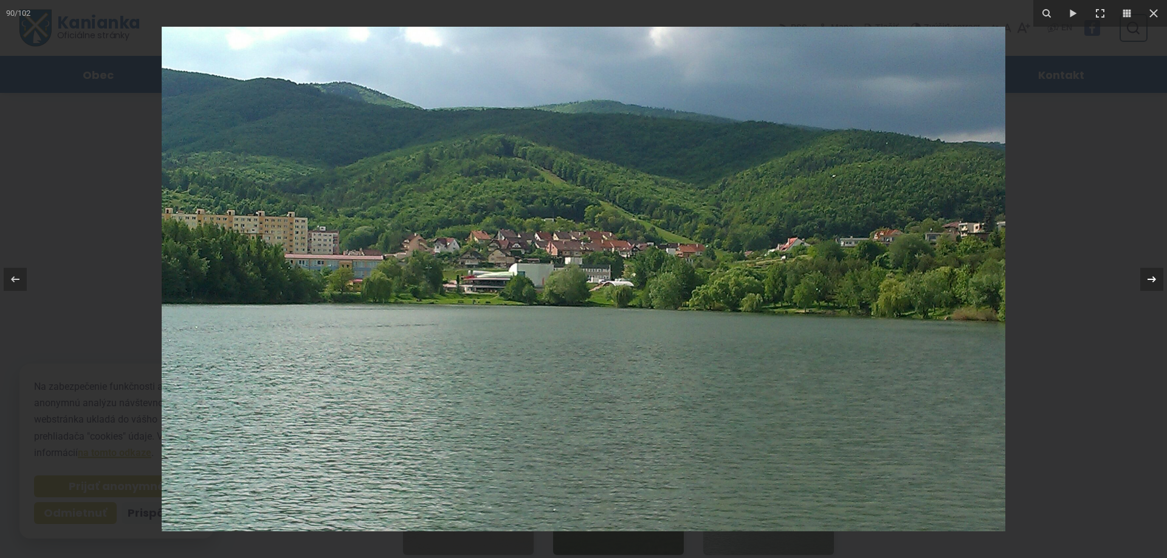
click at [1154, 281] on icon at bounding box center [1151, 279] width 15 height 15
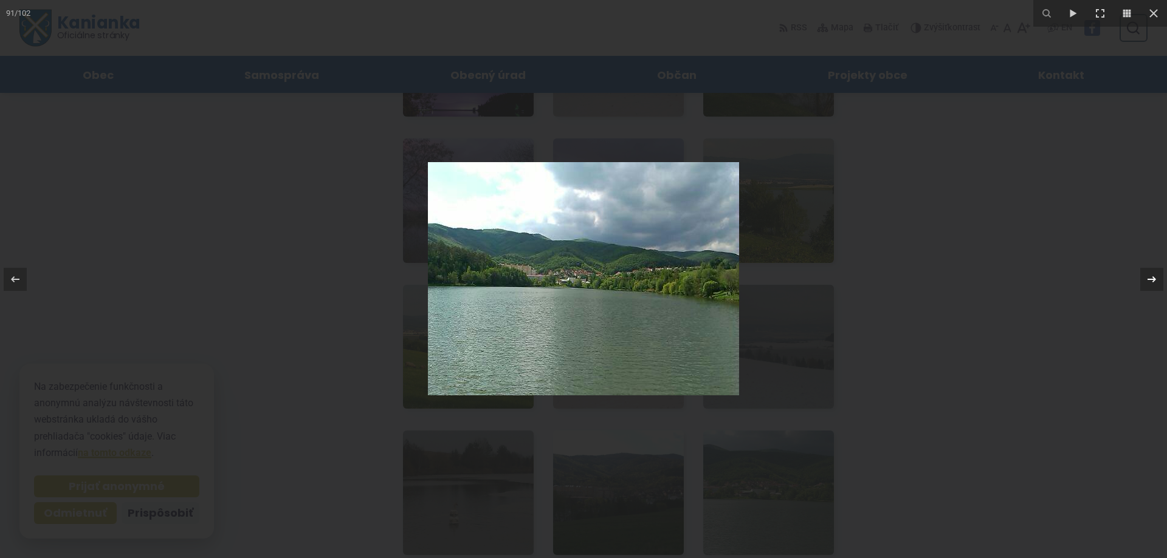
click at [1153, 284] on icon at bounding box center [1151, 279] width 15 height 15
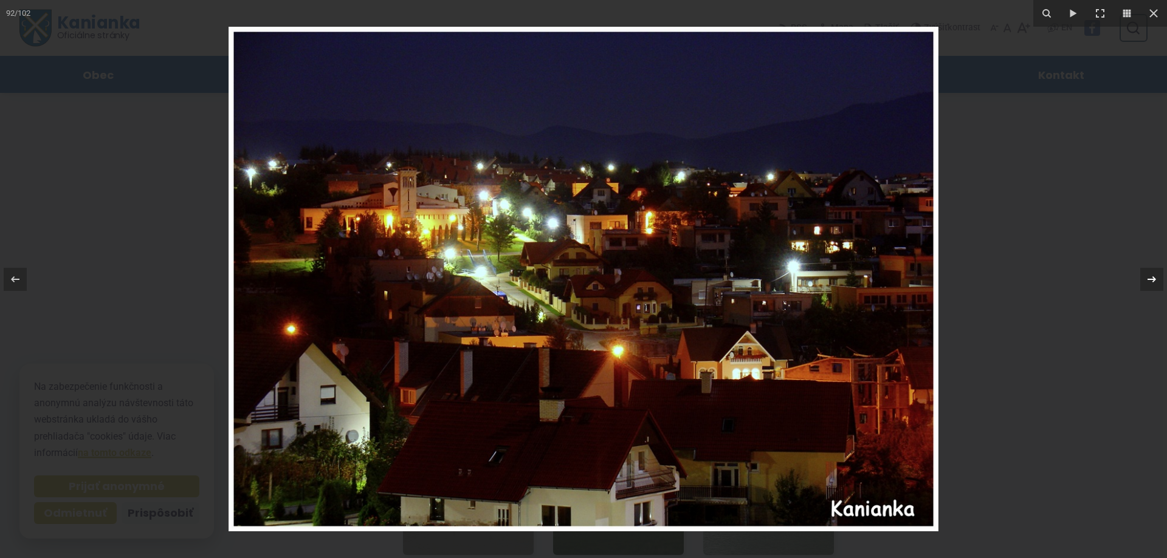
click at [1153, 284] on icon at bounding box center [1151, 279] width 15 height 15
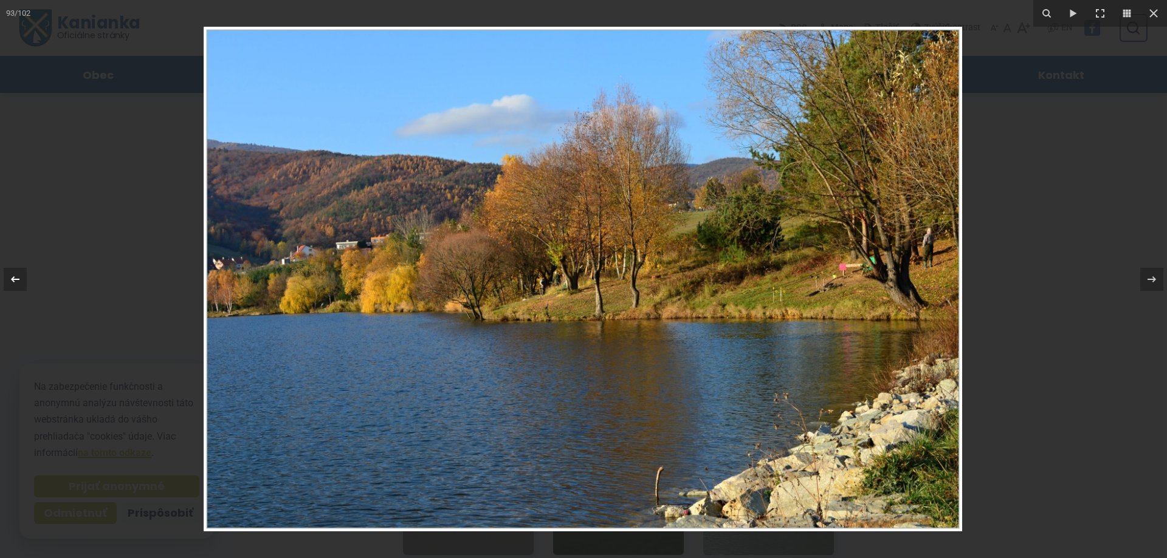
click at [5, 280] on div at bounding box center [15, 279] width 23 height 23
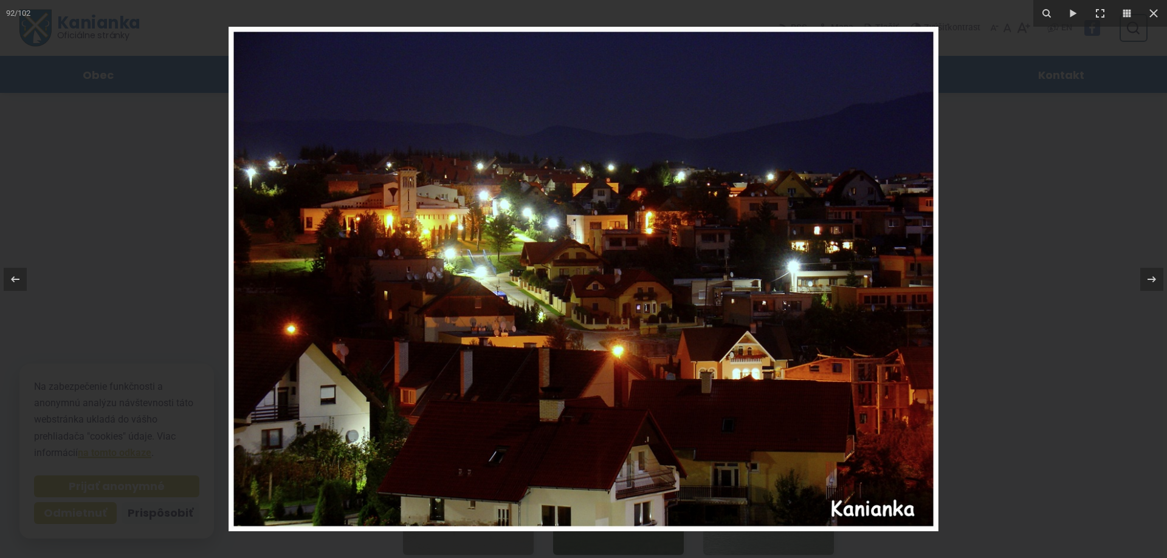
click at [636, 266] on img at bounding box center [583, 279] width 710 height 505
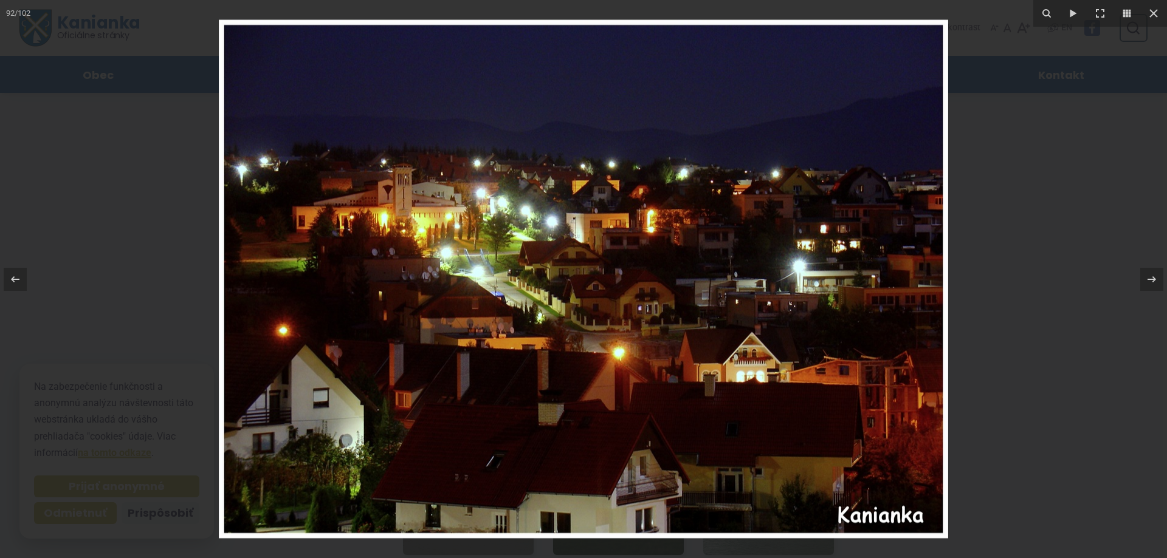
click at [636, 265] on img at bounding box center [583, 279] width 729 height 519
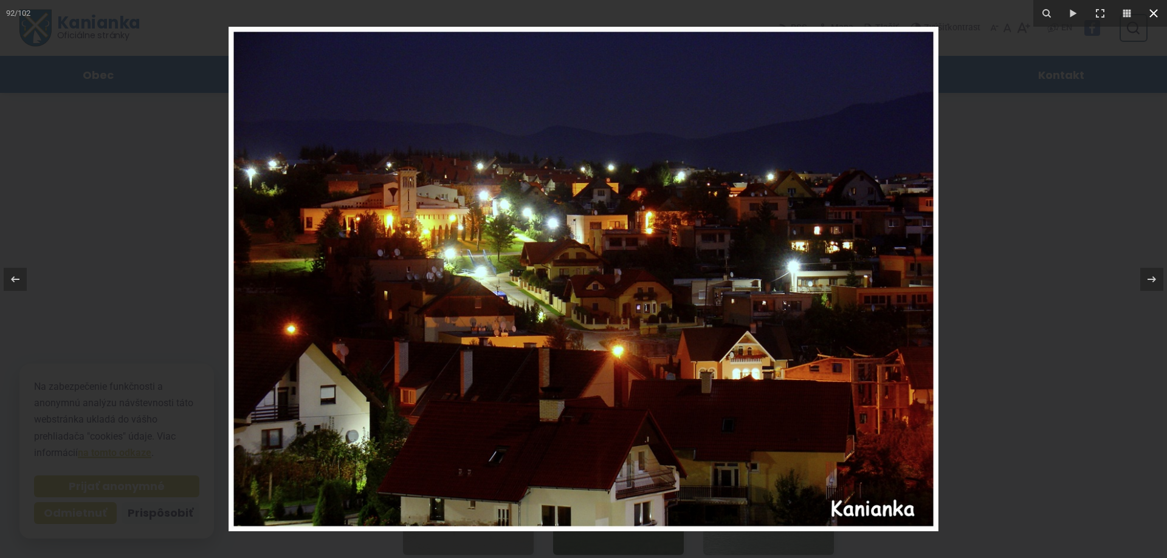
click at [1157, 14] on icon at bounding box center [1153, 13] width 15 height 15
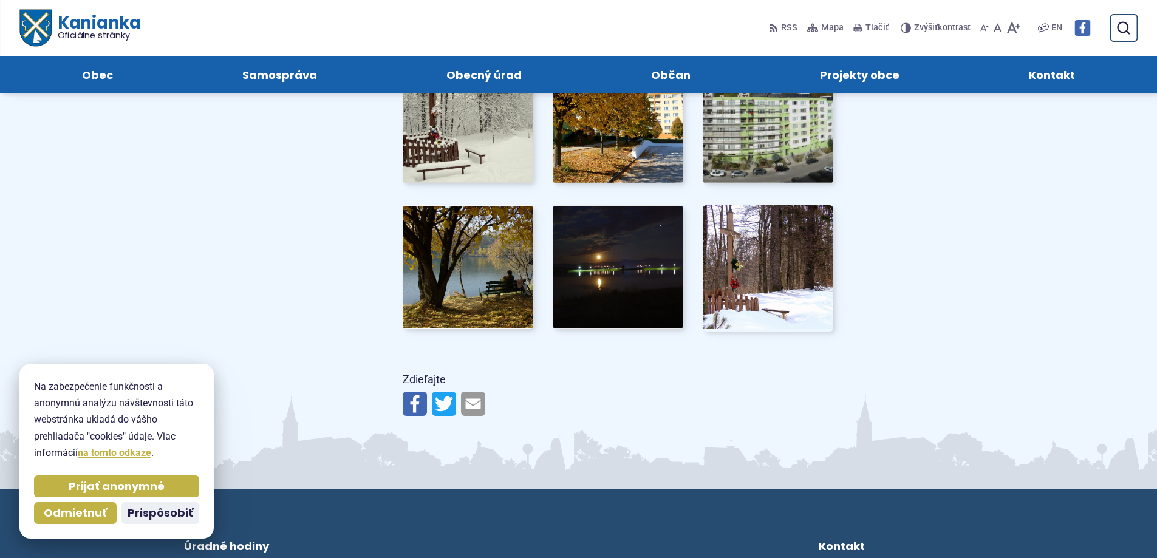
scroll to position [4861, 0]
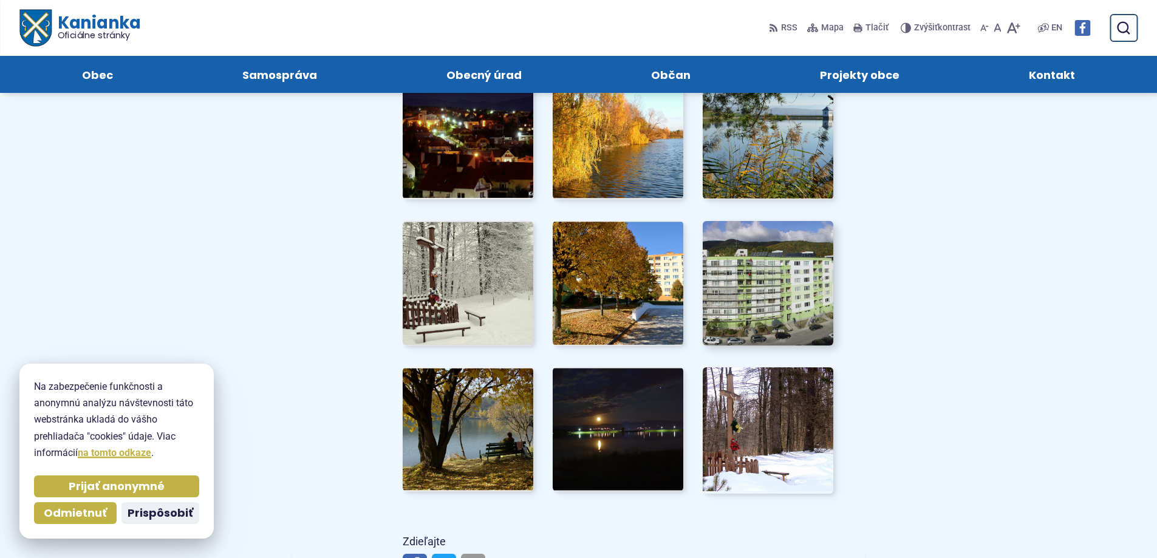
click at [817, 301] on img at bounding box center [768, 283] width 144 height 137
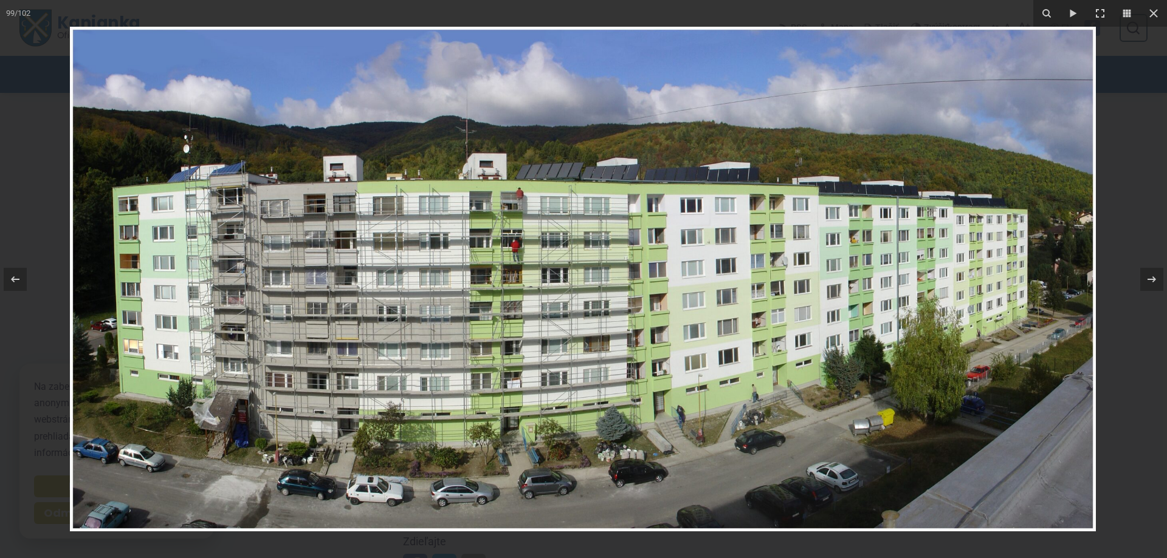
click at [550, 242] on img at bounding box center [583, 279] width 1026 height 505
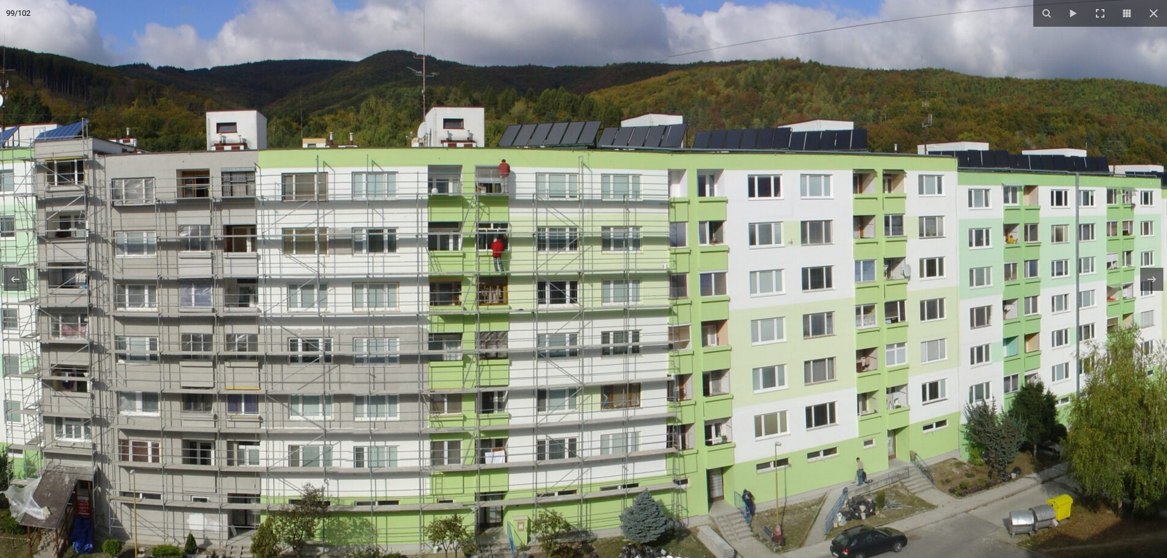
click at [550, 242] on img at bounding box center [599, 299] width 1555 height 766
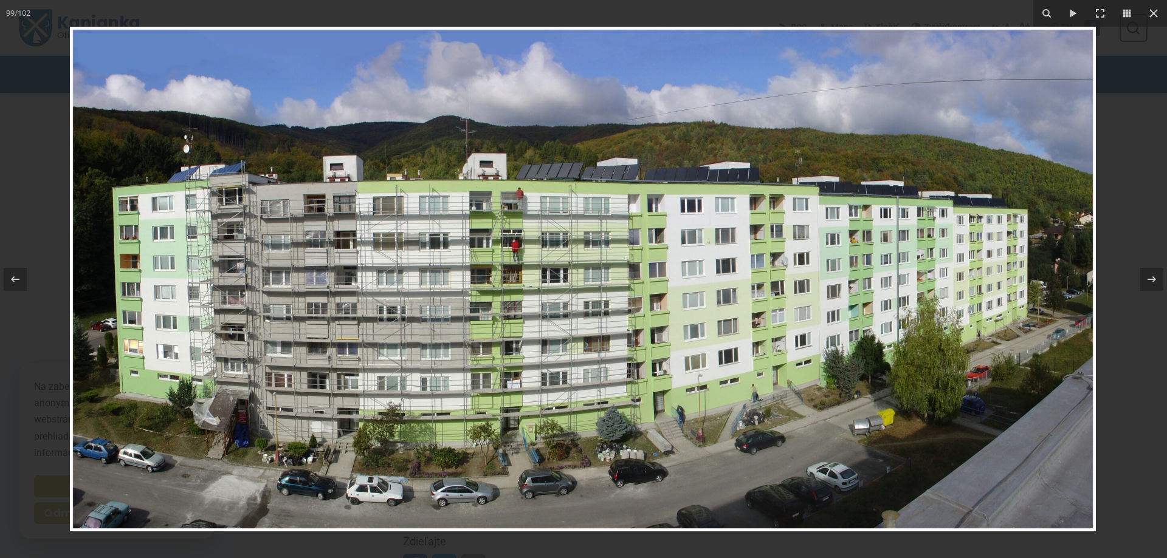
click at [1060, 315] on img at bounding box center [583, 279] width 1026 height 505
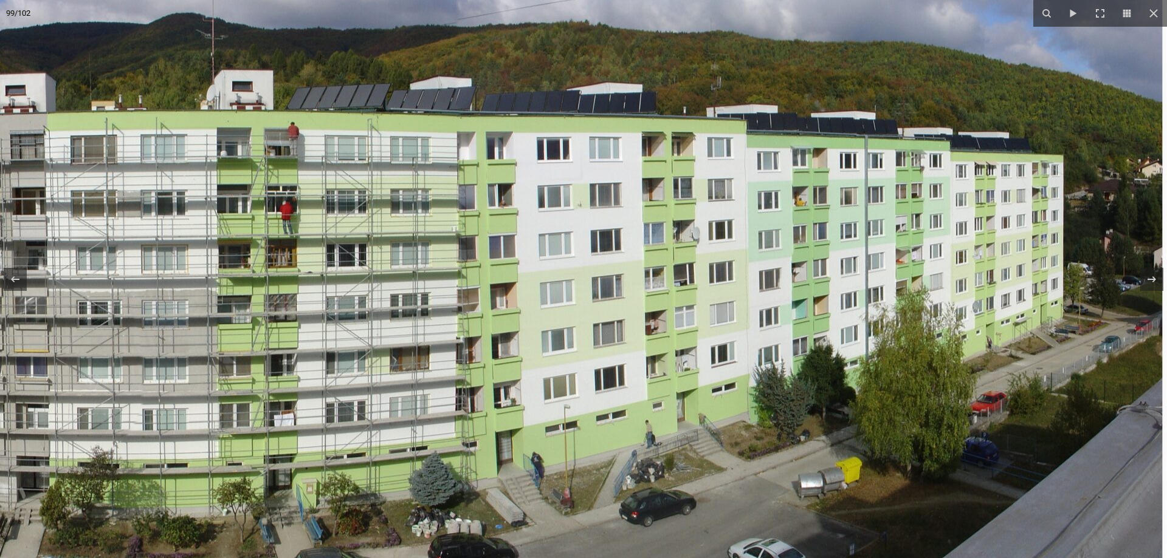
click at [1060, 316] on img at bounding box center [388, 261] width 1555 height 766
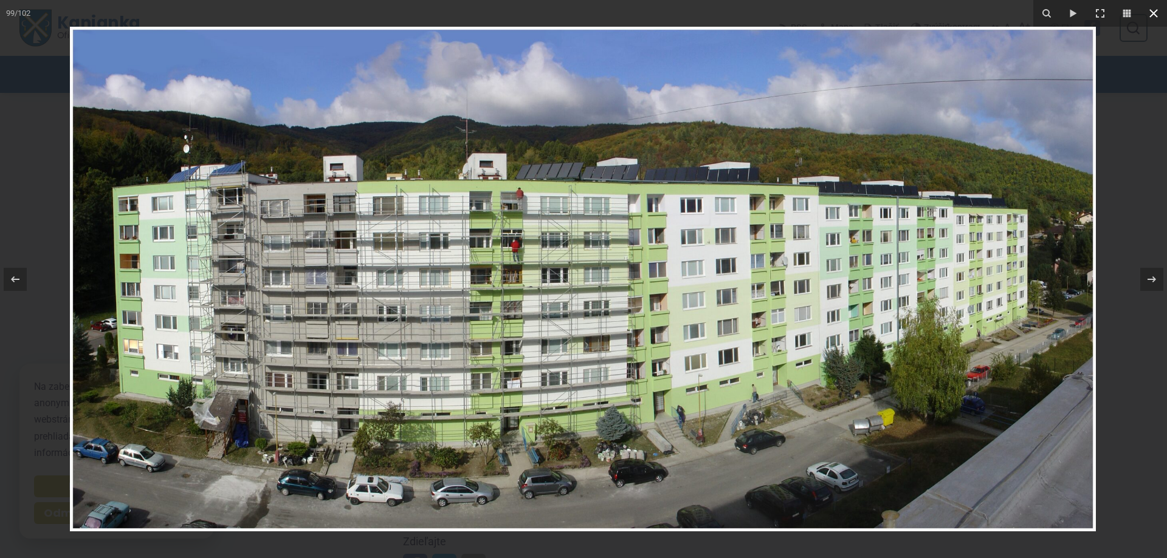
drag, startPoint x: 1157, startPoint y: 14, endPoint x: 1072, endPoint y: 12, distance: 84.5
click at [1156, 14] on icon at bounding box center [1153, 13] width 15 height 15
